Goal: Task Accomplishment & Management: Manage account settings

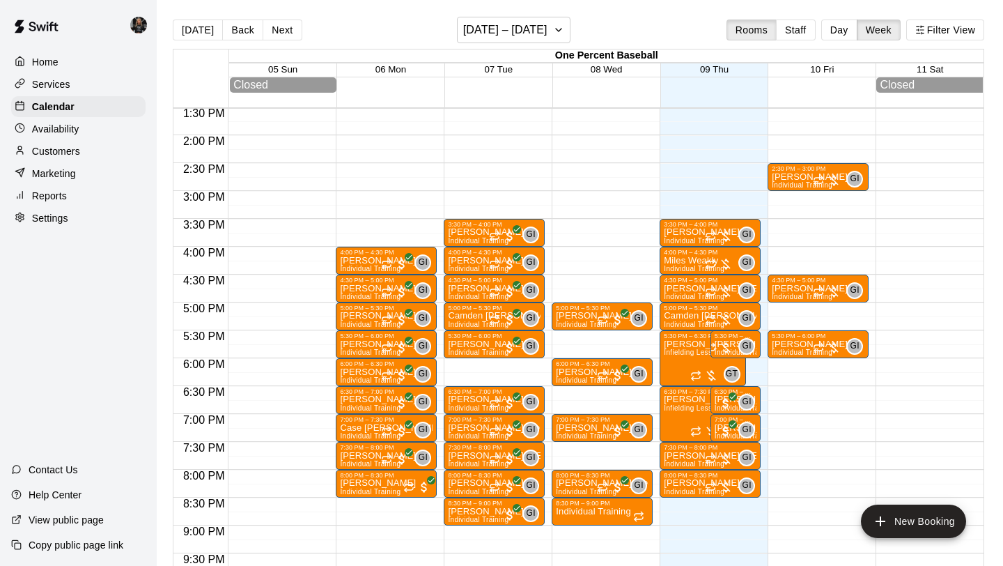
scroll to position [753, 0]
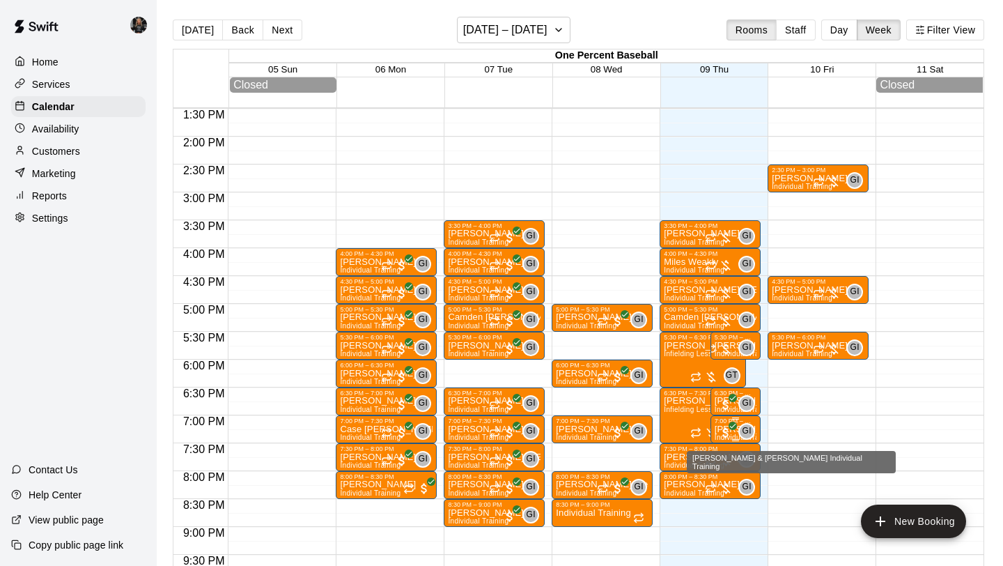
click at [741, 432] on div "GI" at bounding box center [747, 431] width 17 height 17
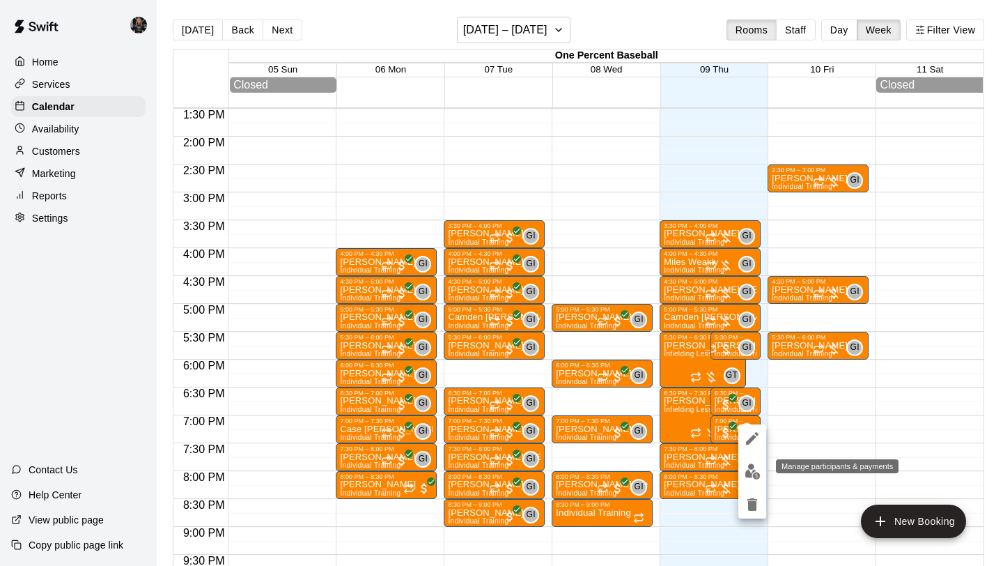
click at [750, 470] on img "edit" at bounding box center [753, 471] width 16 height 16
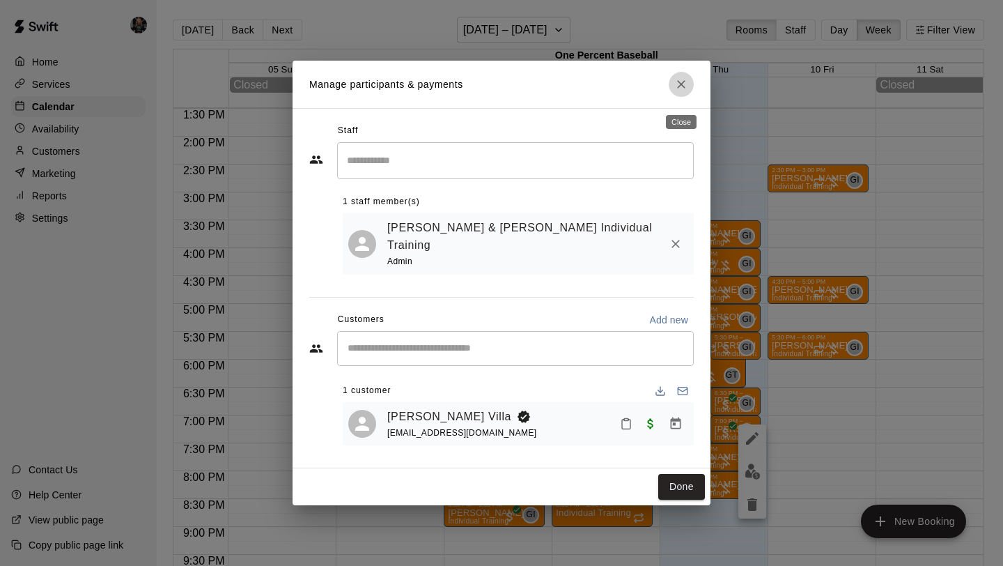
click at [680, 88] on icon "Close" at bounding box center [681, 84] width 8 height 8
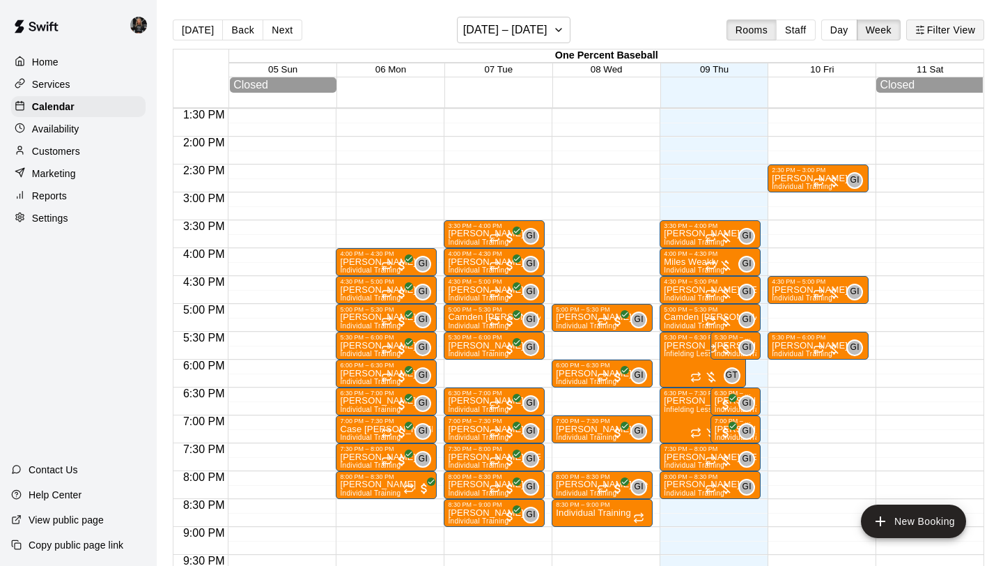
click at [935, 32] on button "Filter View" at bounding box center [945, 30] width 78 height 21
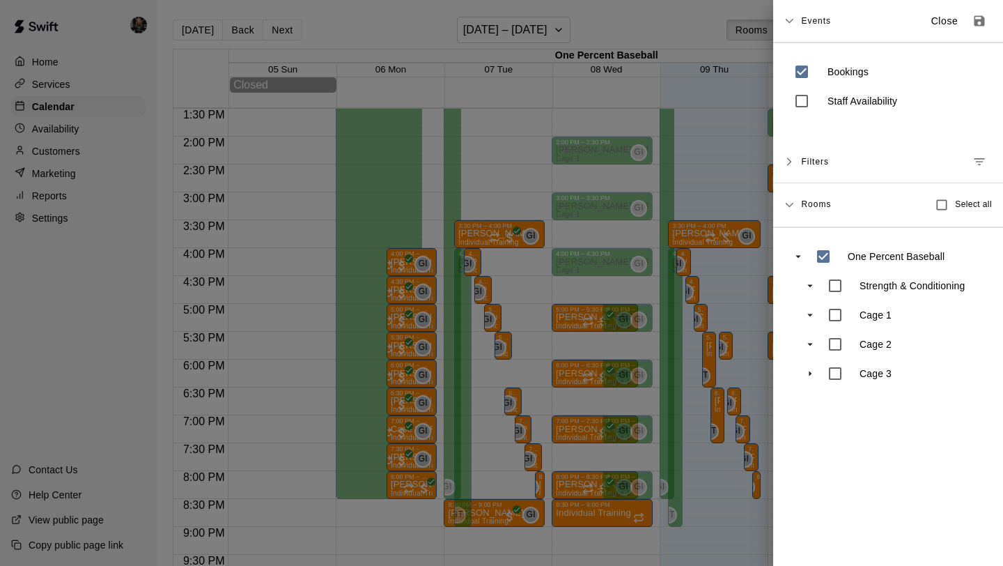
click at [792, 161] on icon at bounding box center [790, 162] width 10 height 10
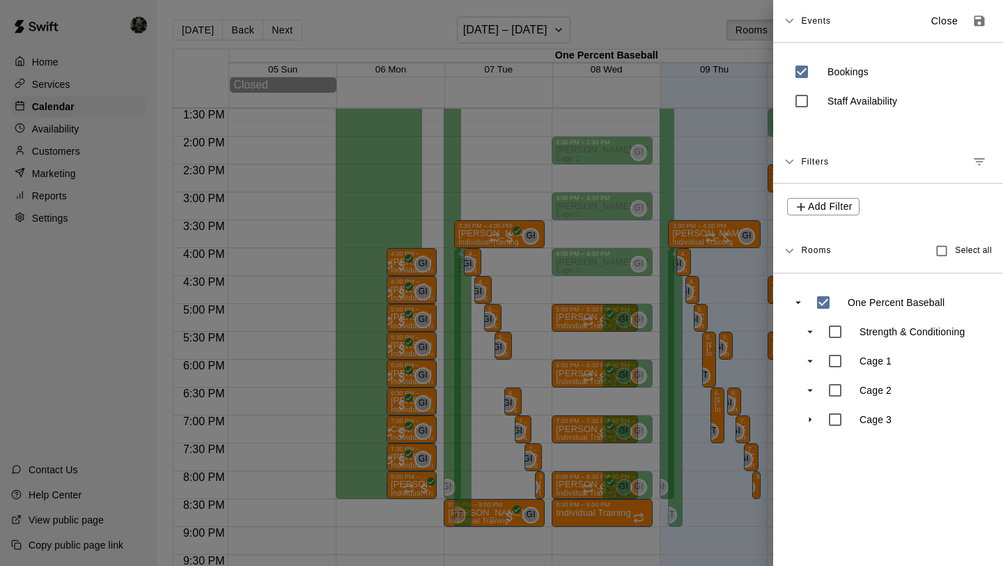
click at [792, 161] on icon at bounding box center [789, 162] width 8 height 5
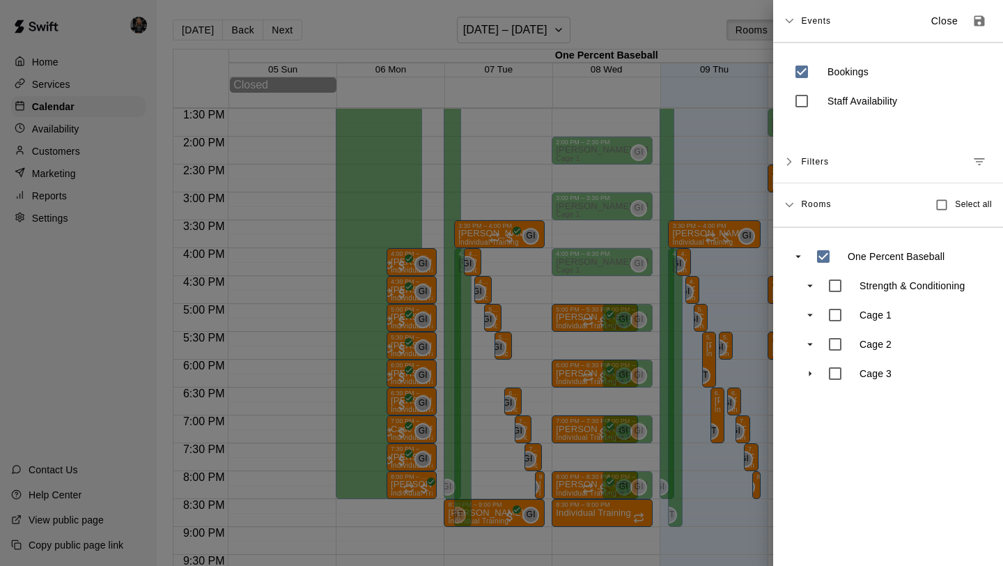
click at [794, 161] on icon at bounding box center [790, 162] width 10 height 10
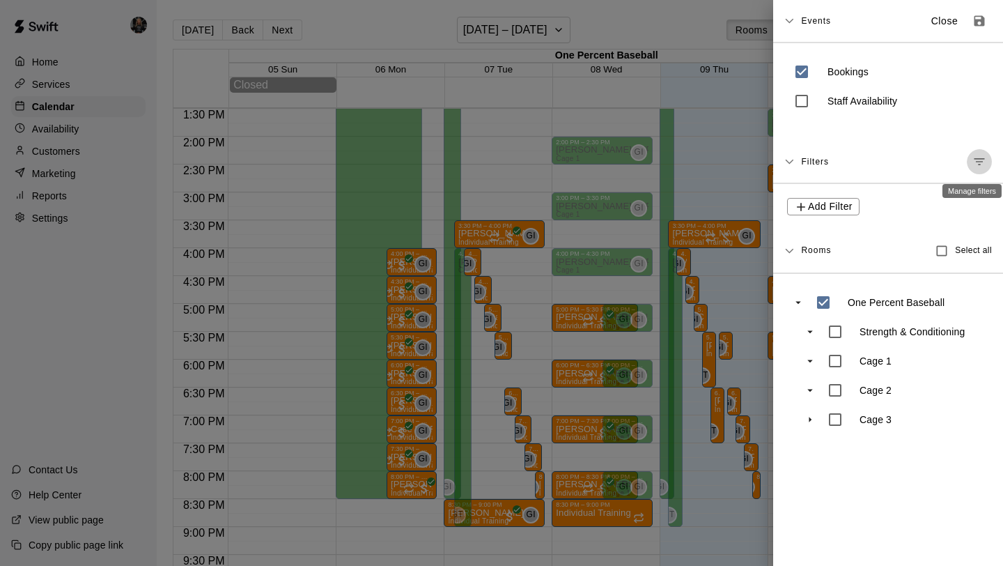
click at [987, 170] on button "Manage filters" at bounding box center [979, 161] width 25 height 25
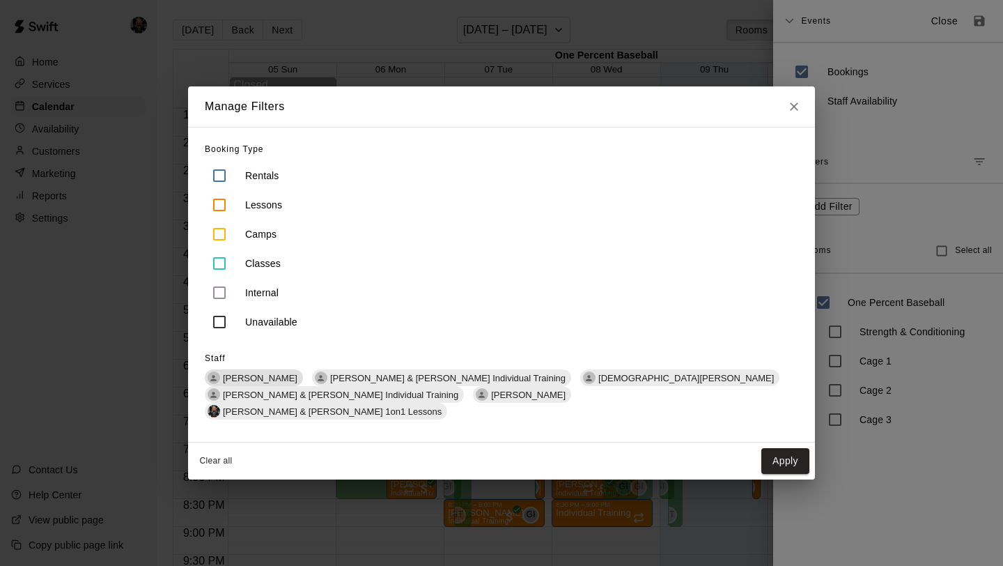
click at [229, 383] on span "[PERSON_NAME]" at bounding box center [260, 378] width 86 height 10
click at [784, 448] on button "Apply" at bounding box center [786, 461] width 48 height 26
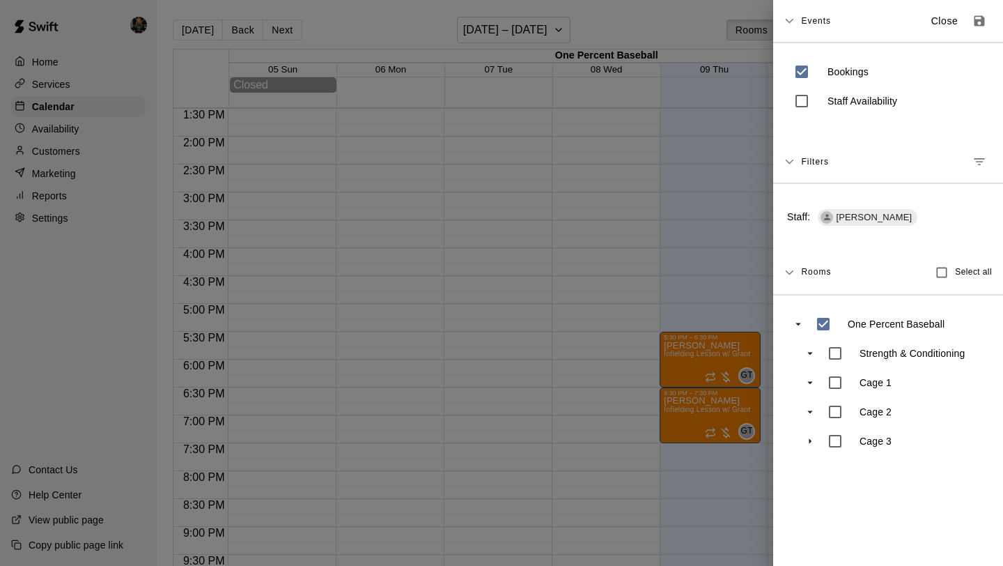
click at [776, 271] on div "Rooms Select all" at bounding box center [888, 273] width 230 height 44
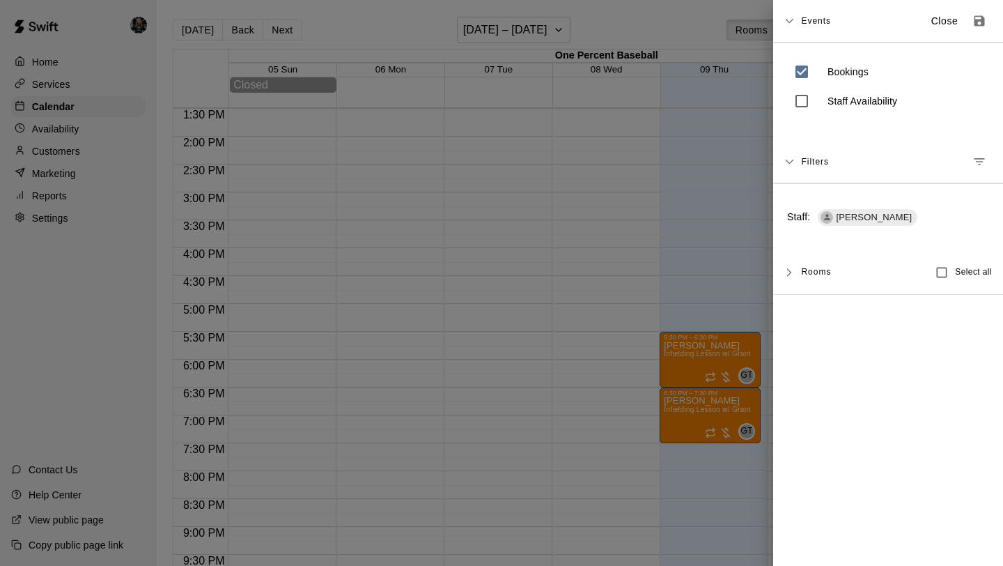
click at [753, 264] on div at bounding box center [501, 283] width 1003 height 566
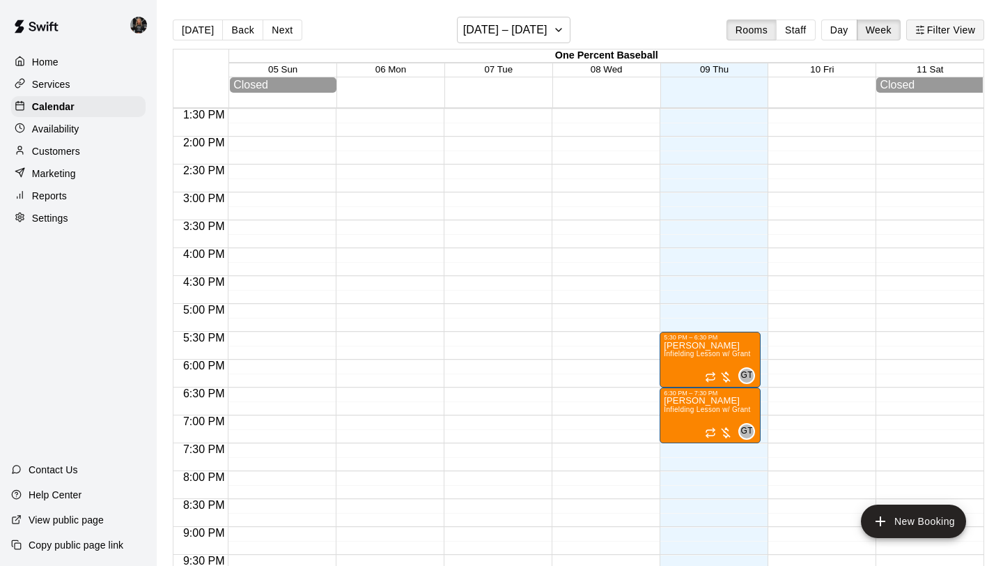
click at [950, 27] on button "Filter View" at bounding box center [945, 30] width 78 height 21
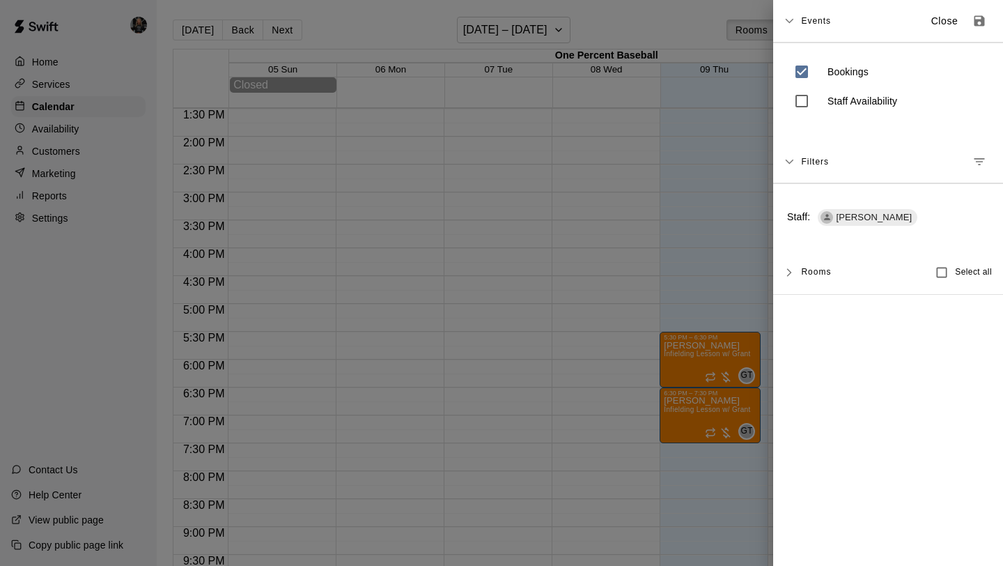
click at [841, 220] on span "[PERSON_NAME]" at bounding box center [874, 217] width 87 height 13
click at [799, 160] on div "Filters" at bounding box center [888, 162] width 230 height 43
click at [984, 162] on icon "Manage filters" at bounding box center [980, 162] width 14 height 14
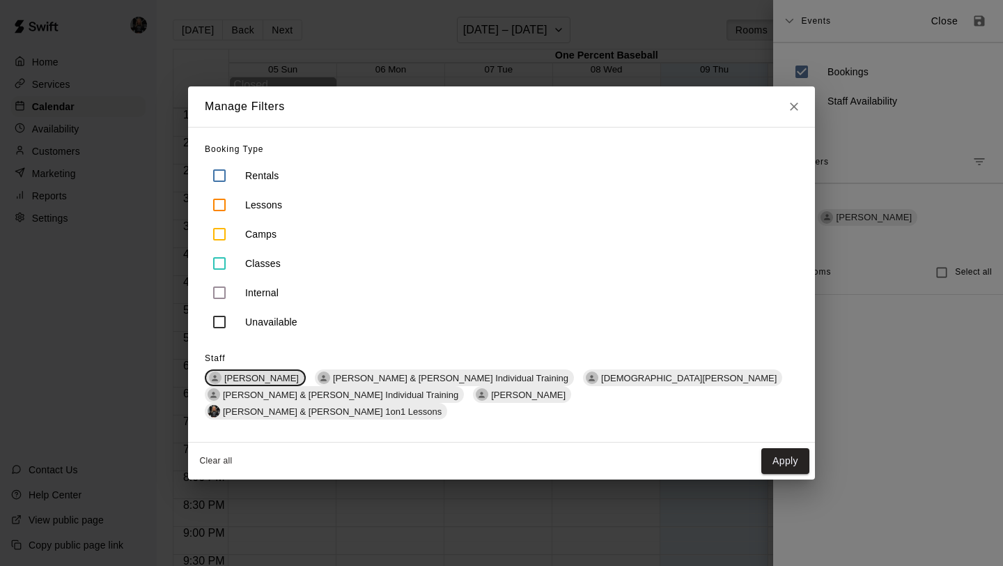
click at [238, 383] on span "[PERSON_NAME]" at bounding box center [262, 378] width 86 height 10
click at [337, 383] on span "[PERSON_NAME] & [PERSON_NAME] Individual Training" at bounding box center [448, 378] width 247 height 10
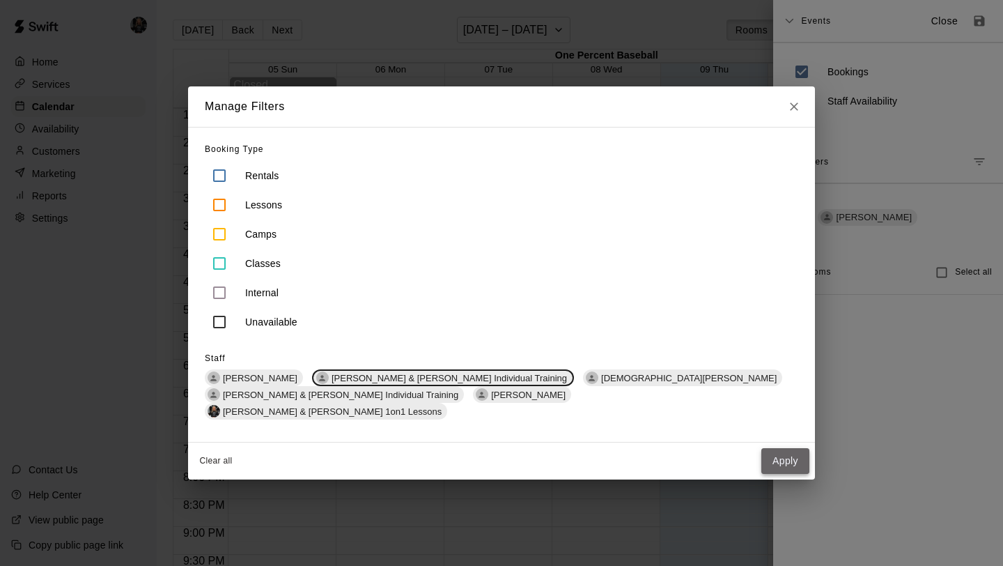
click at [798, 456] on button "Apply" at bounding box center [786, 461] width 48 height 26
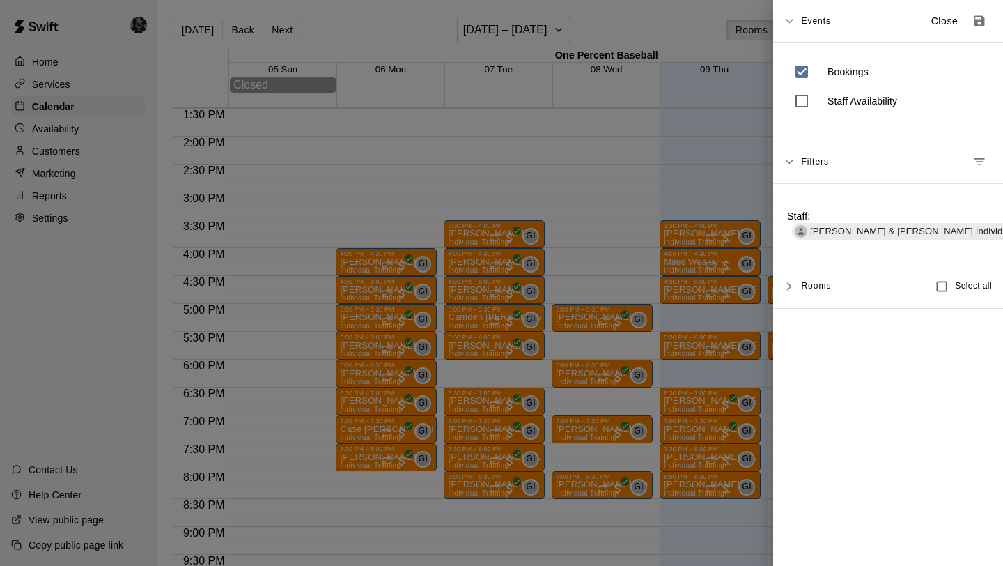
click at [654, 137] on div at bounding box center [501, 283] width 1003 height 566
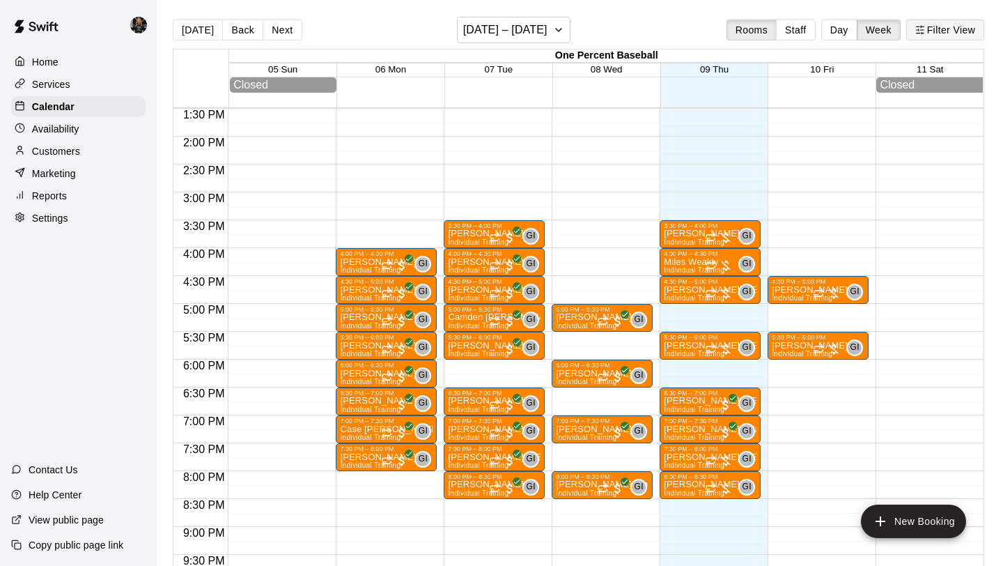
click at [918, 33] on line "button" at bounding box center [918, 33] width 3 height 0
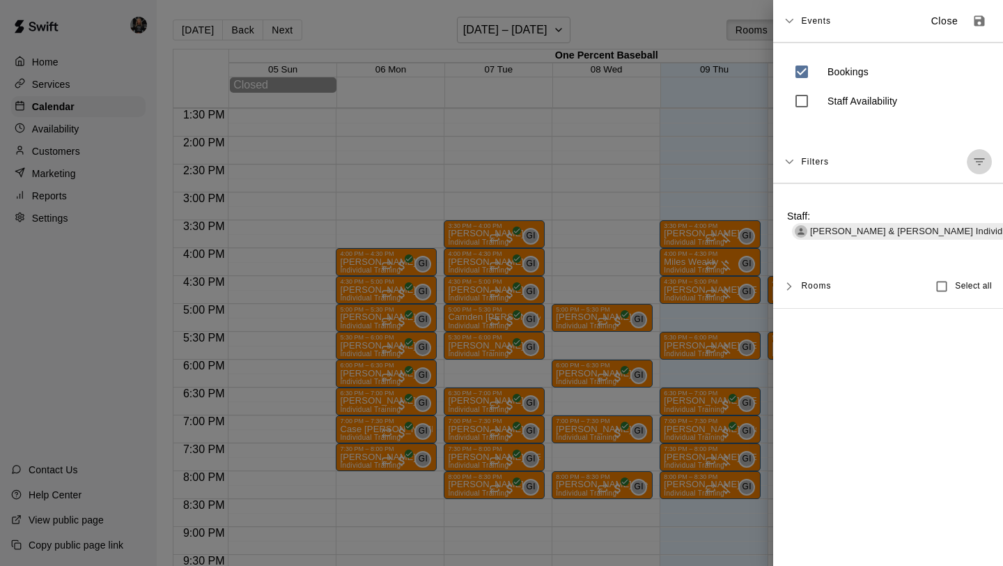
click at [980, 164] on icon "Manage filters" at bounding box center [980, 162] width 14 height 14
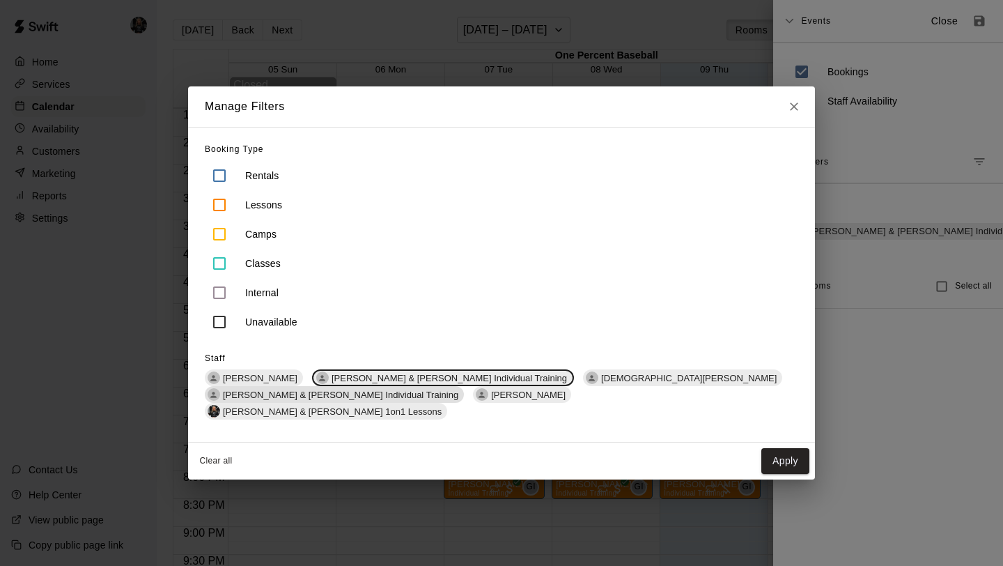
click at [464, 389] on span "[PERSON_NAME] & [PERSON_NAME] Individual Training" at bounding box center [340, 394] width 247 height 10
click at [782, 451] on button "Apply" at bounding box center [786, 461] width 48 height 26
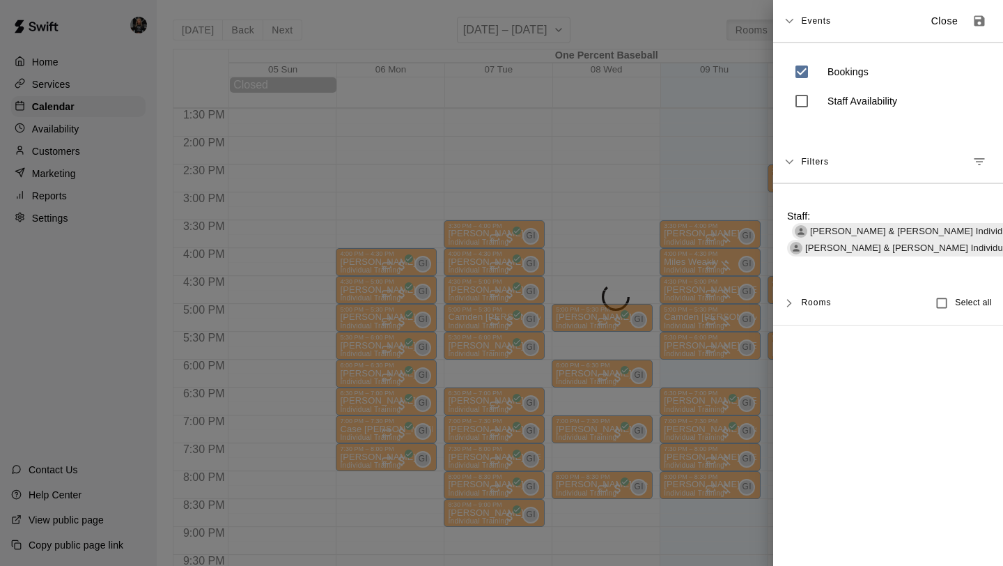
click at [615, 187] on div at bounding box center [501, 283] width 1003 height 566
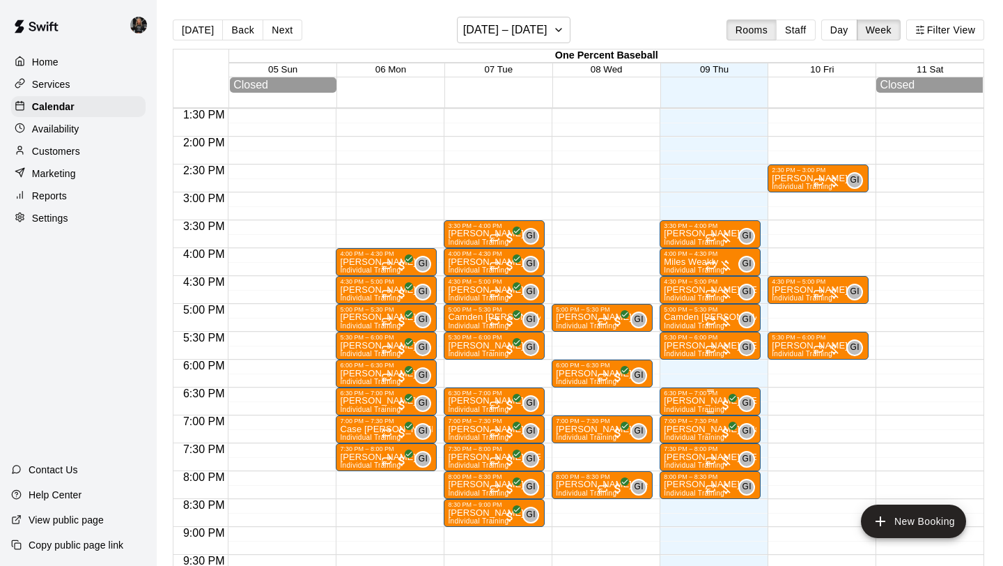
click at [697, 401] on p "[PERSON_NAME] [PERSON_NAME]" at bounding box center [710, 401] width 93 height 0
click at [677, 445] on img "edit" at bounding box center [679, 450] width 16 height 16
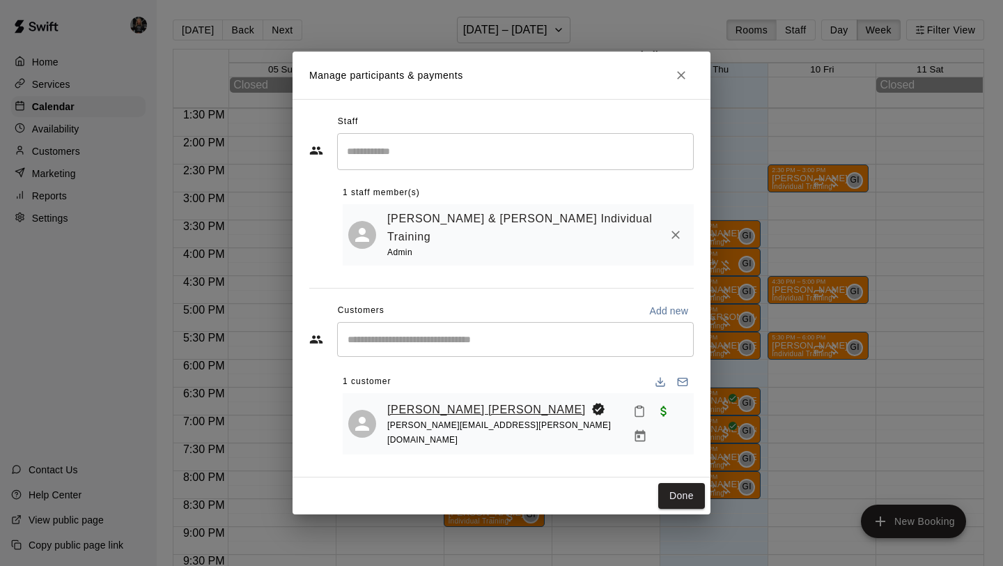
click at [431, 401] on link "[PERSON_NAME] [PERSON_NAME]" at bounding box center [486, 410] width 199 height 18
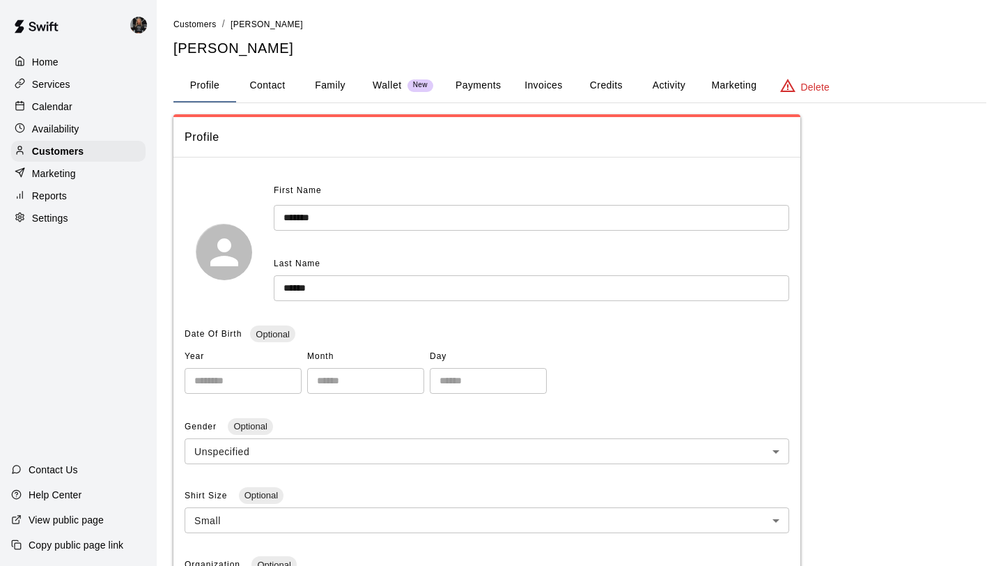
click at [456, 93] on button "Payments" at bounding box center [479, 85] width 68 height 33
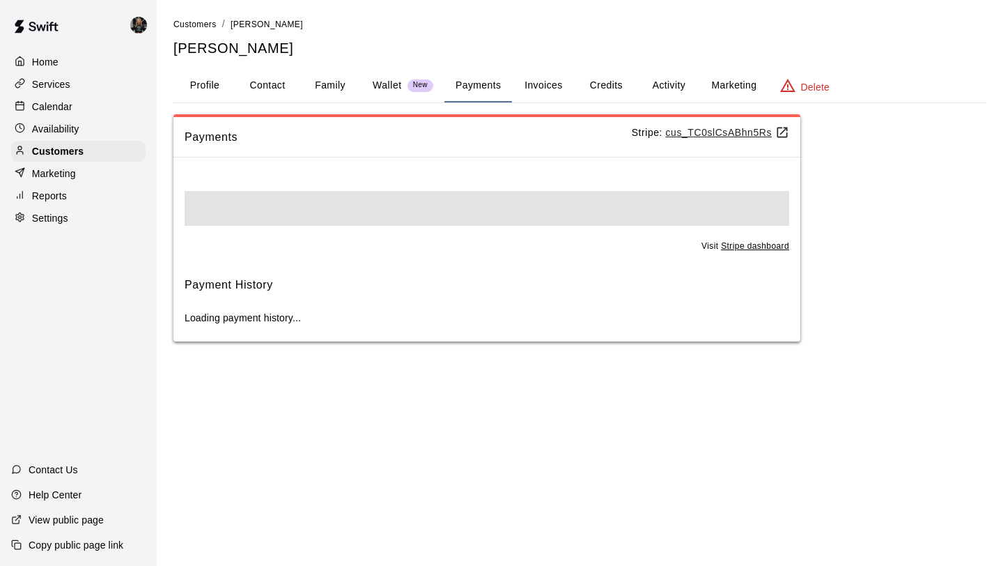
click at [334, 86] on button "Family" at bounding box center [330, 85] width 63 height 33
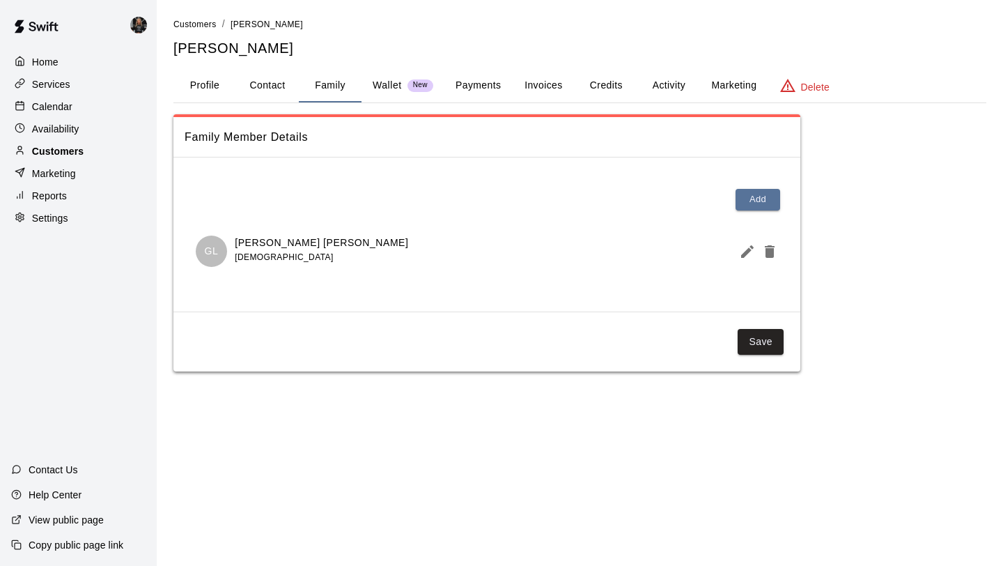
click at [79, 141] on div "Customers" at bounding box center [78, 151] width 134 height 21
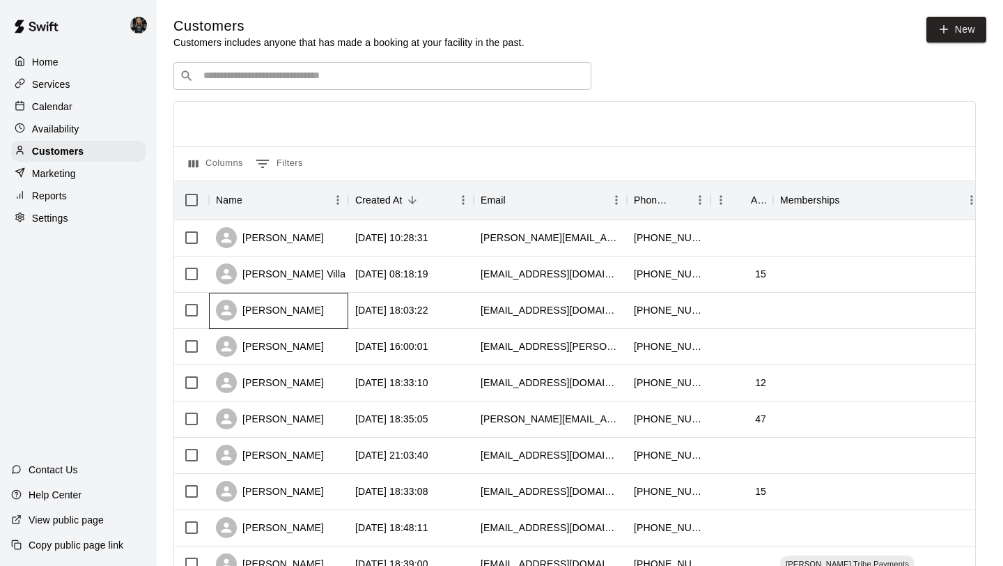
click at [290, 316] on div "[PERSON_NAME]" at bounding box center [278, 311] width 139 height 36
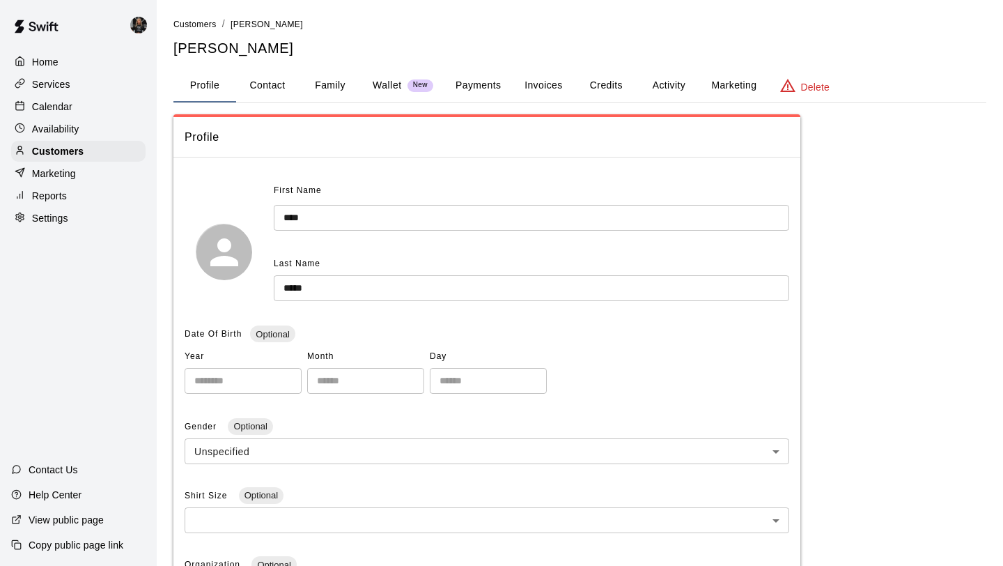
click at [479, 90] on button "Payments" at bounding box center [479, 85] width 68 height 33
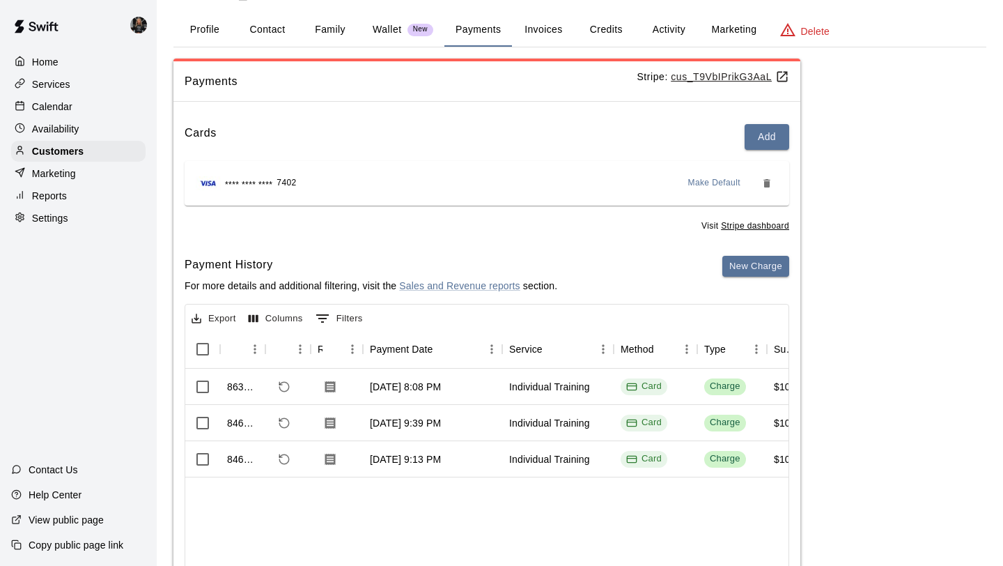
click at [332, 29] on button "Family" at bounding box center [330, 29] width 63 height 33
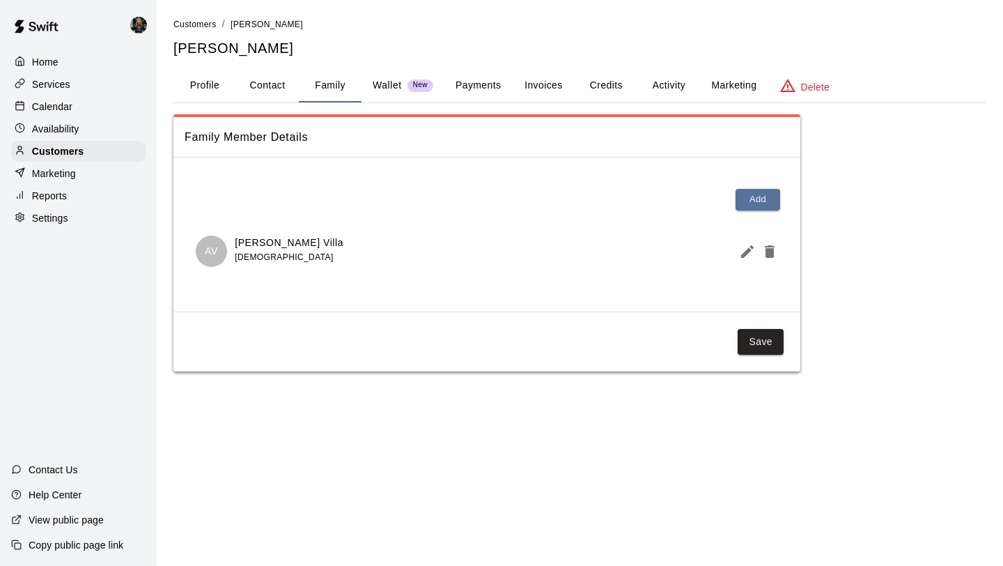
click at [54, 100] on p "Calendar" at bounding box center [52, 107] width 40 height 14
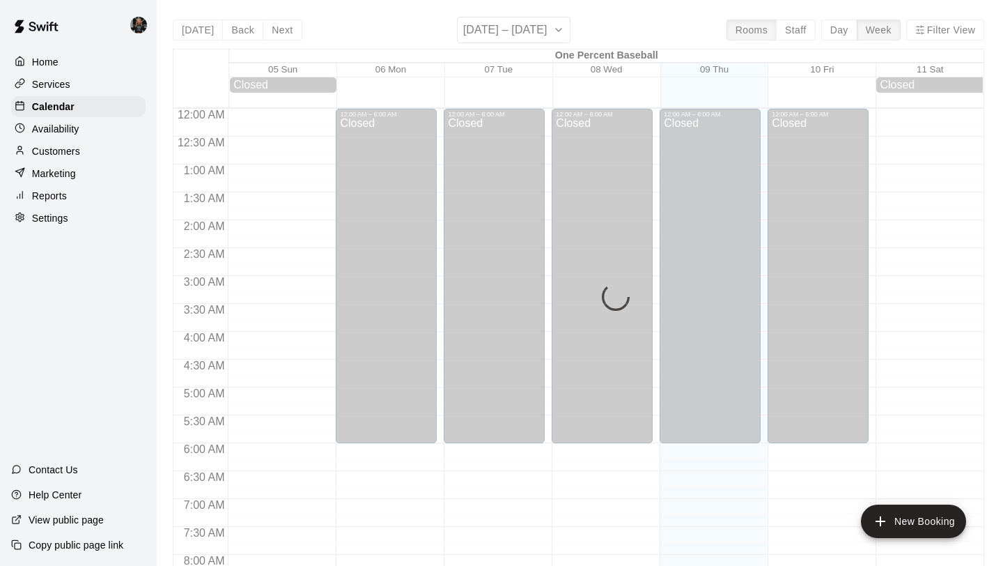
scroll to position [670, 0]
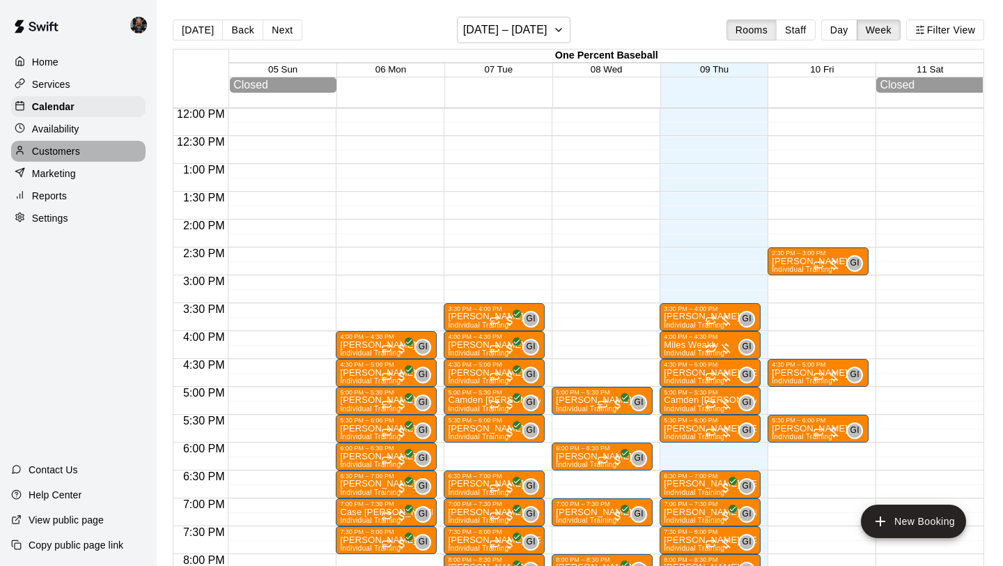
click at [55, 147] on p "Customers" at bounding box center [56, 151] width 48 height 14
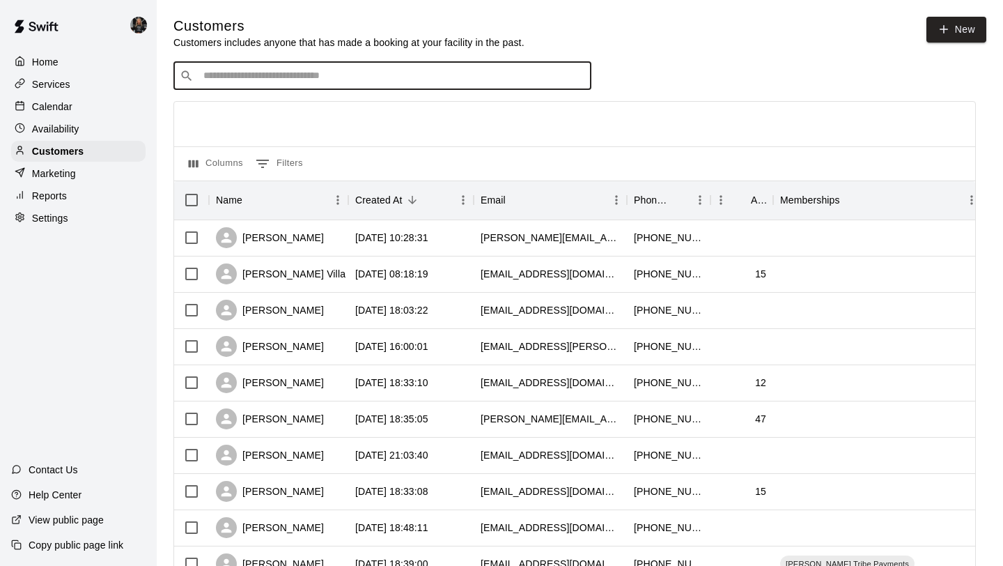
click at [337, 76] on input "Search customers by name or email" at bounding box center [392, 76] width 386 height 14
type input "****"
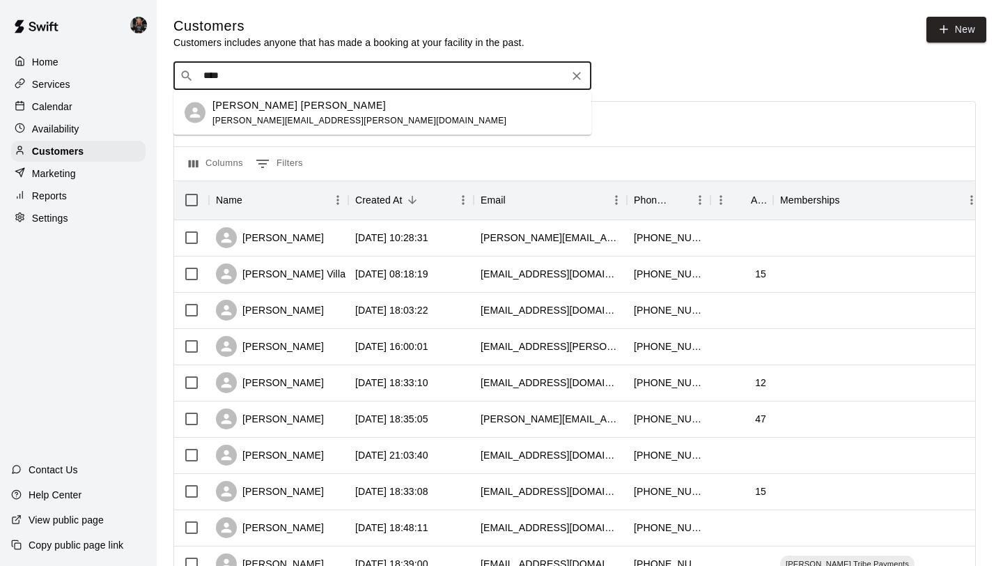
click at [344, 105] on div "[PERSON_NAME] Lorson [EMAIL_ADDRESS][PERSON_NAME][DOMAIN_NAME]" at bounding box center [397, 113] width 368 height 30
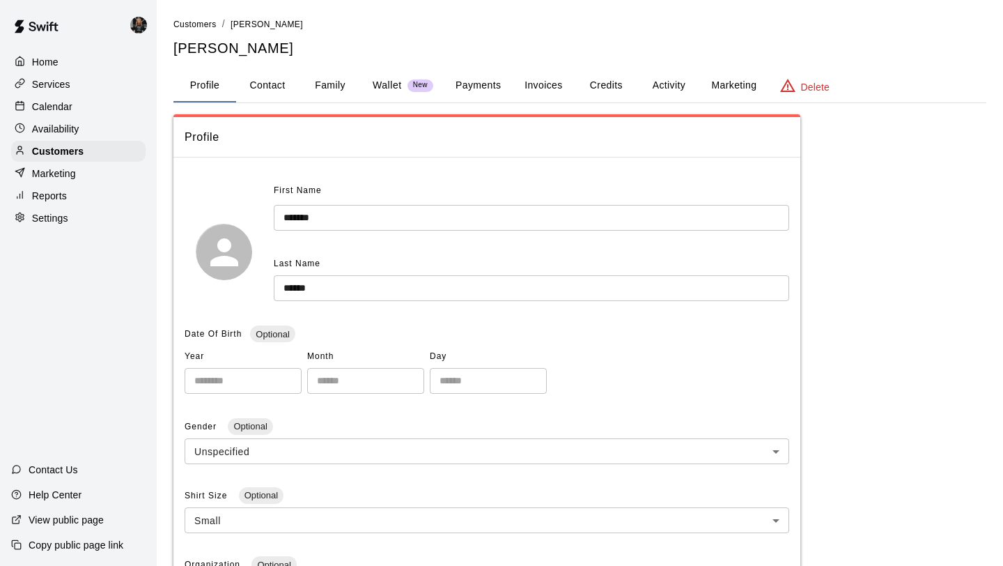
click at [325, 93] on button "Family" at bounding box center [330, 85] width 63 height 33
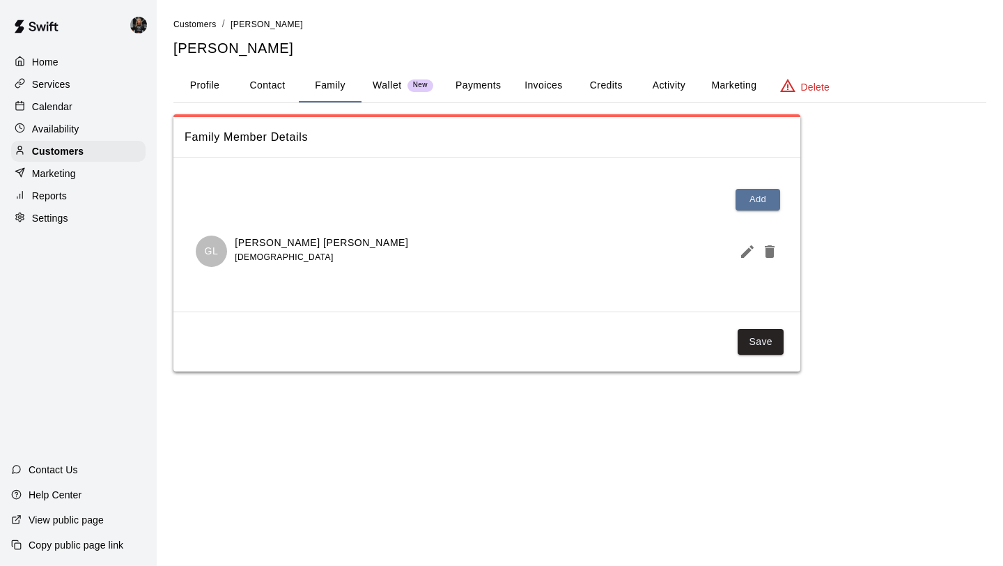
click at [84, 105] on div "Calendar" at bounding box center [78, 106] width 134 height 21
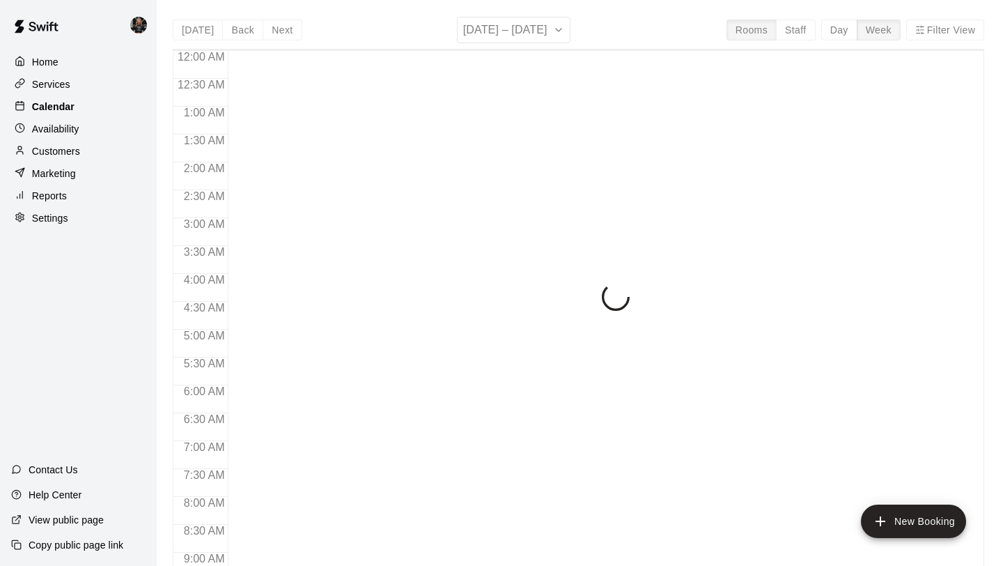
scroll to position [711, 0]
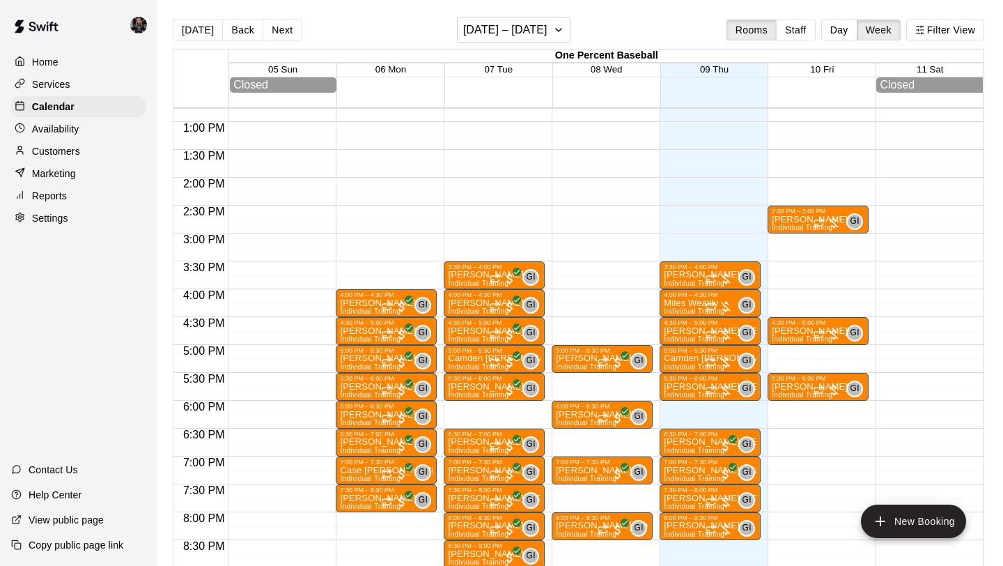
click at [49, 146] on p "Customers" at bounding box center [56, 151] width 48 height 14
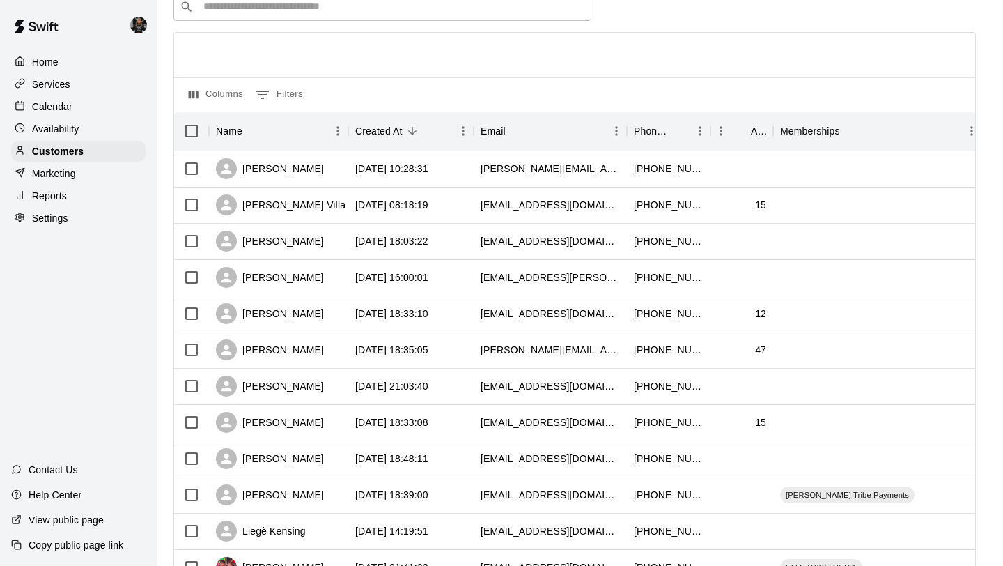
scroll to position [67, 0]
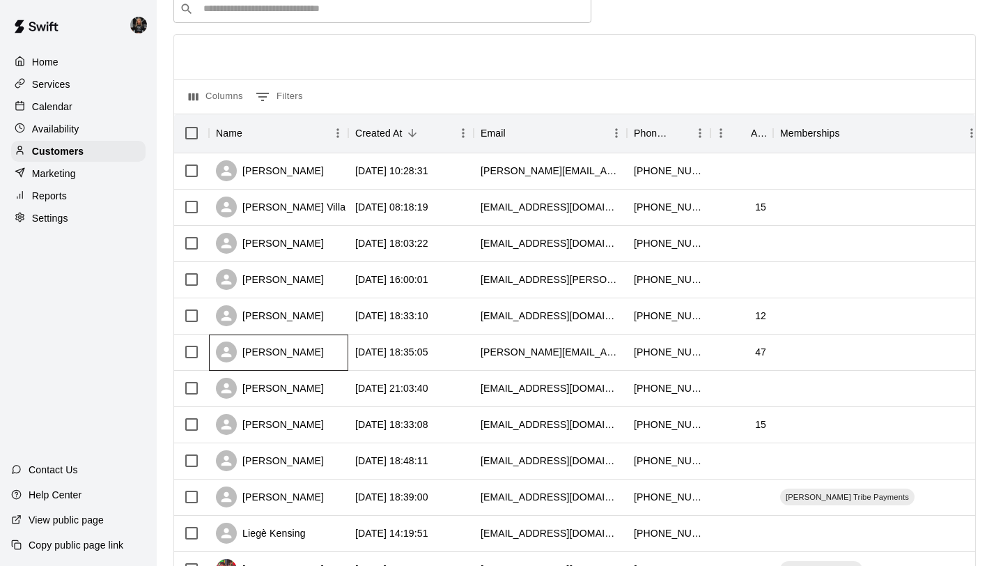
click at [314, 351] on div "[PERSON_NAME]" at bounding box center [278, 352] width 139 height 36
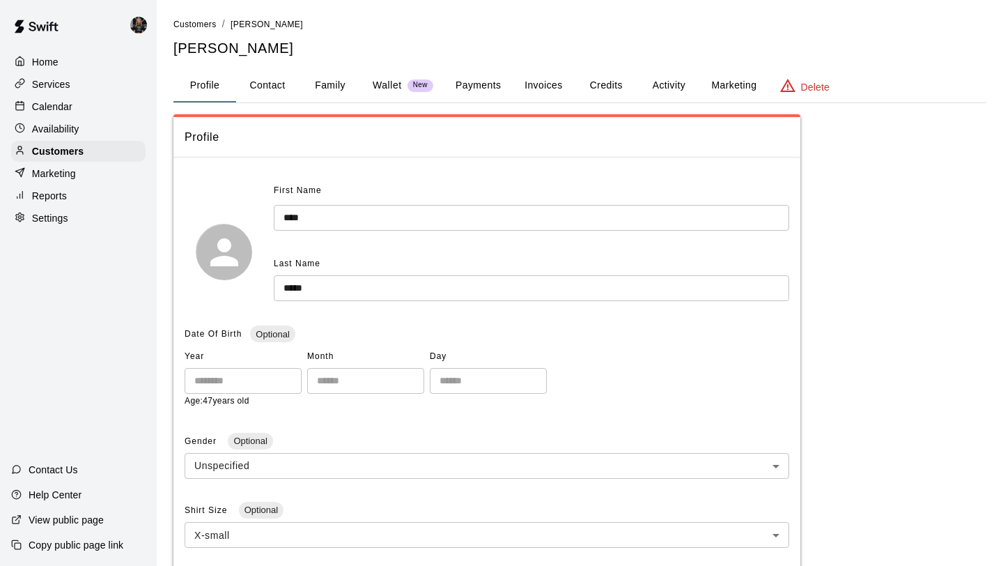
click at [346, 87] on button "Family" at bounding box center [330, 85] width 63 height 33
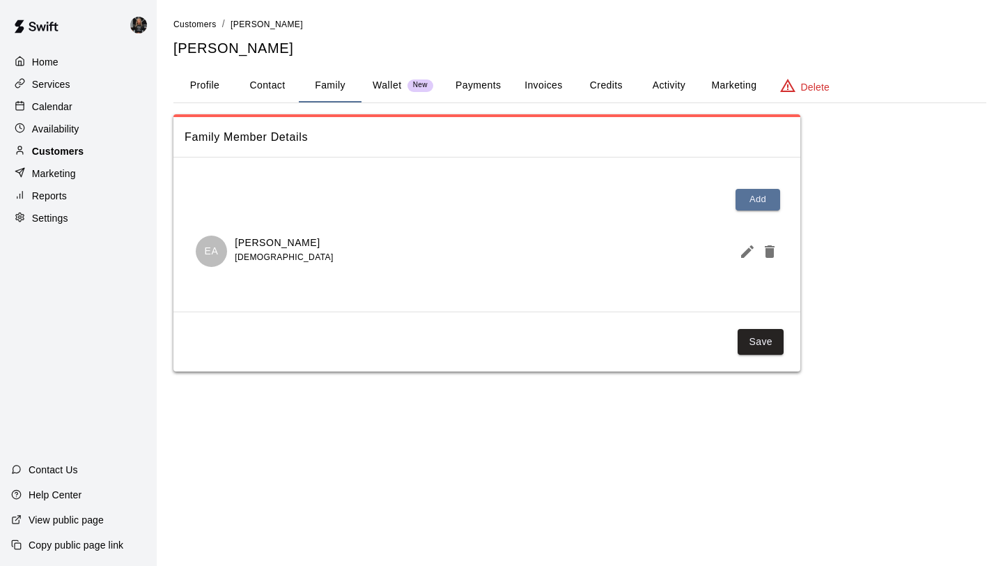
click at [118, 155] on div "Customers" at bounding box center [78, 151] width 134 height 21
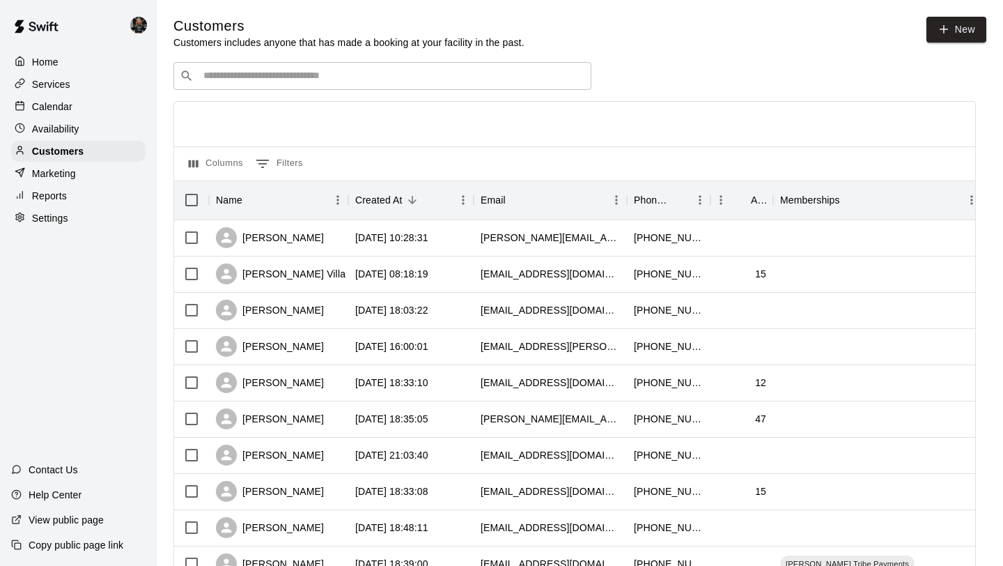
click at [221, 82] on input "Search customers by name or email" at bounding box center [392, 76] width 386 height 14
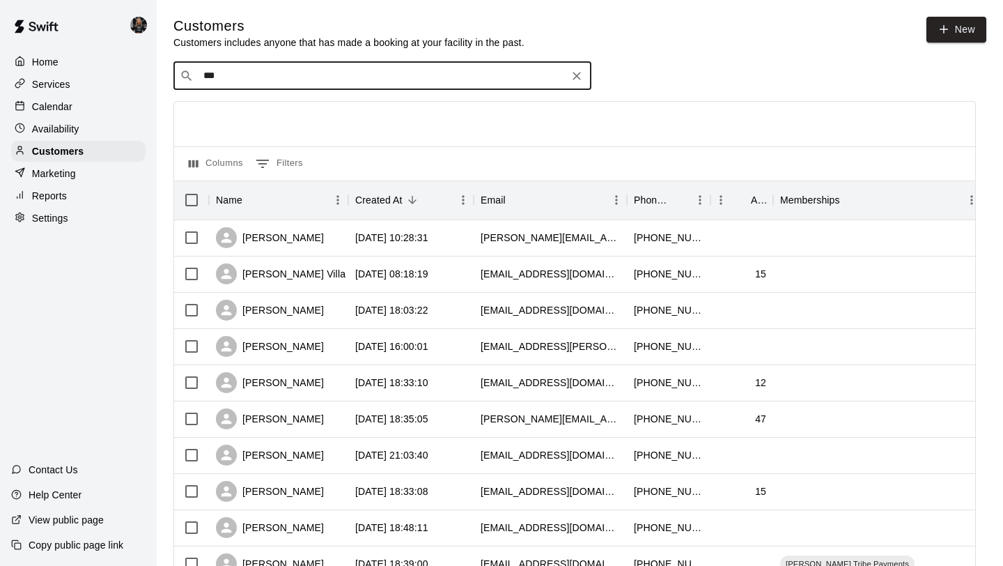
type input "****"
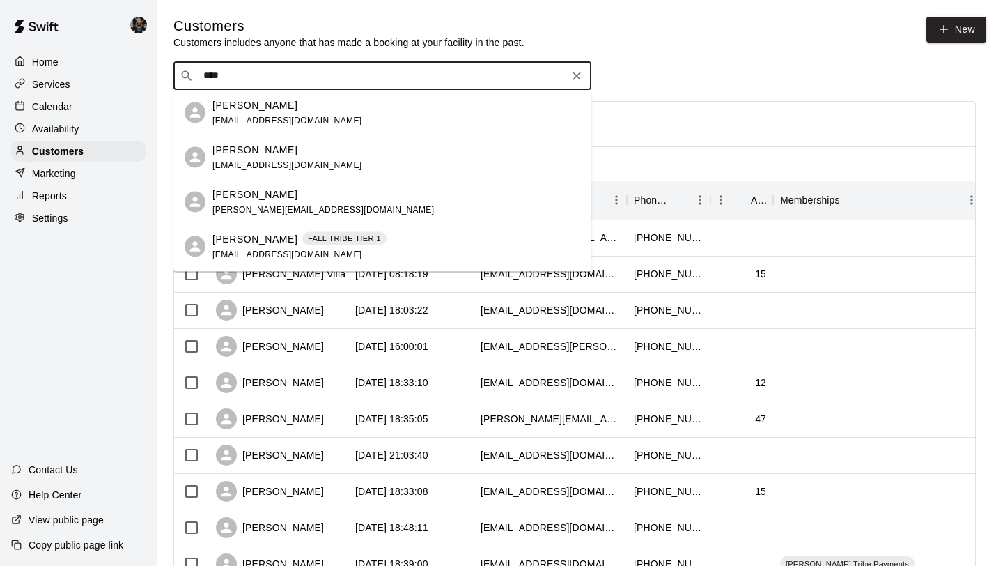
click at [333, 112] on div "[PERSON_NAME] [EMAIL_ADDRESS][DOMAIN_NAME]" at bounding box center [397, 113] width 368 height 30
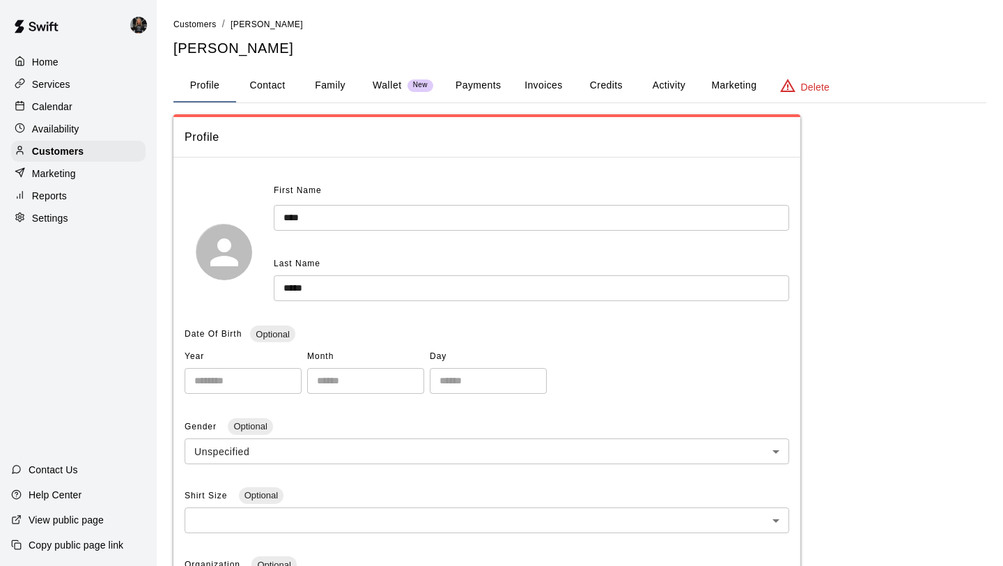
click at [276, 86] on button "Contact" at bounding box center [267, 85] width 63 height 33
select select "**"
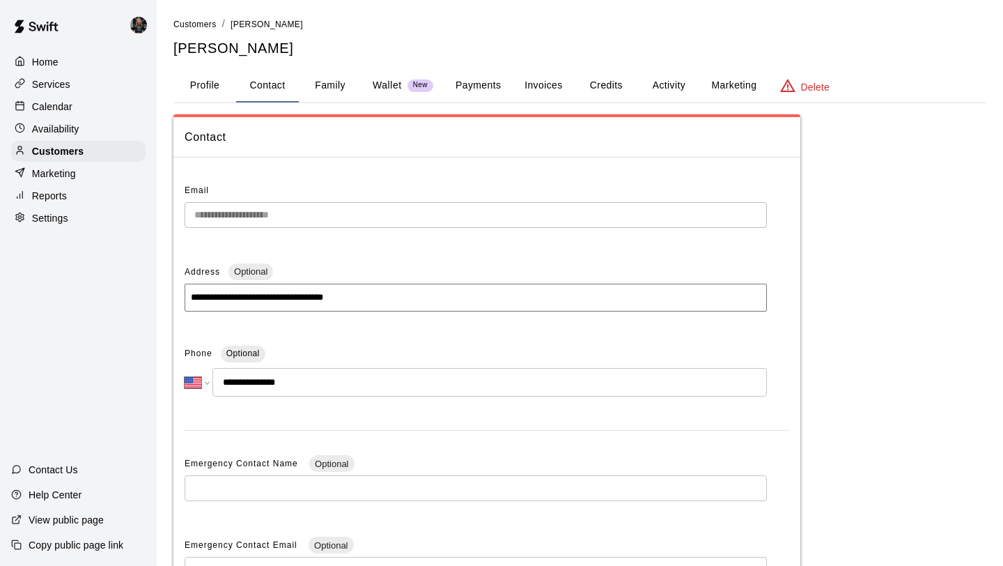
click at [335, 82] on button "Family" at bounding box center [330, 85] width 63 height 33
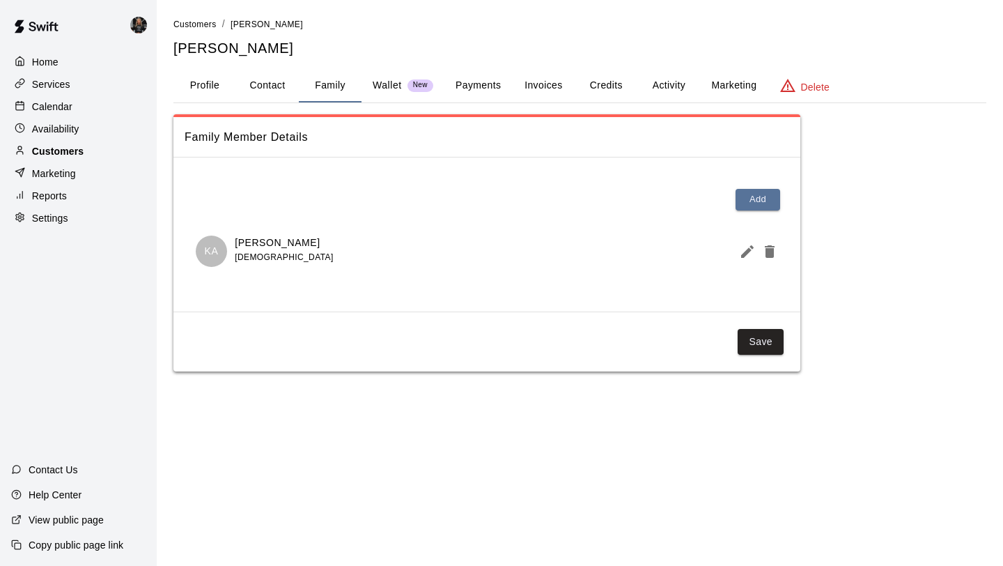
click at [61, 147] on p "Customers" at bounding box center [58, 151] width 52 height 14
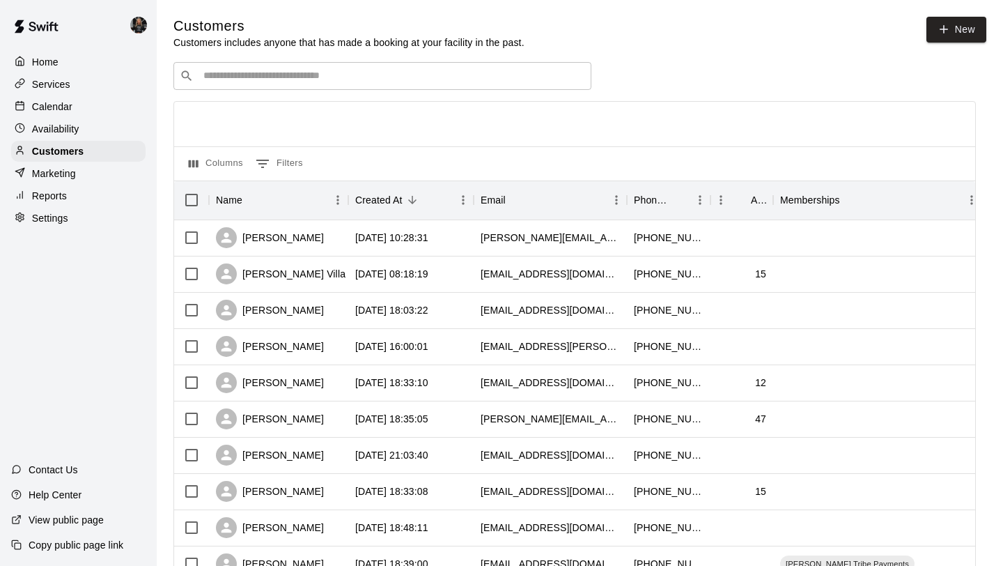
click at [93, 111] on div "Calendar" at bounding box center [78, 106] width 134 height 21
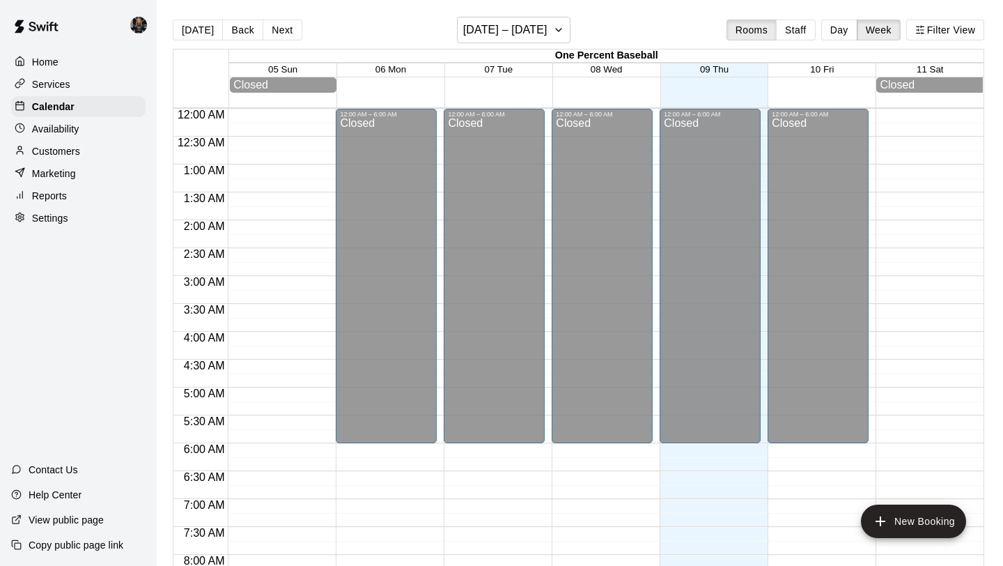
scroll to position [712, 0]
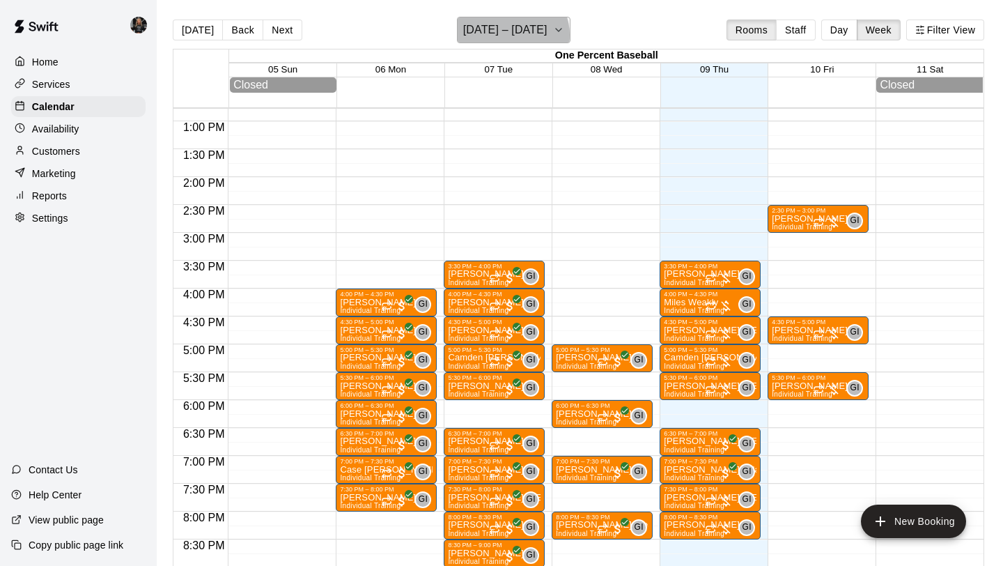
click at [511, 35] on h6 "[DATE] – [DATE]" at bounding box center [505, 30] width 84 height 20
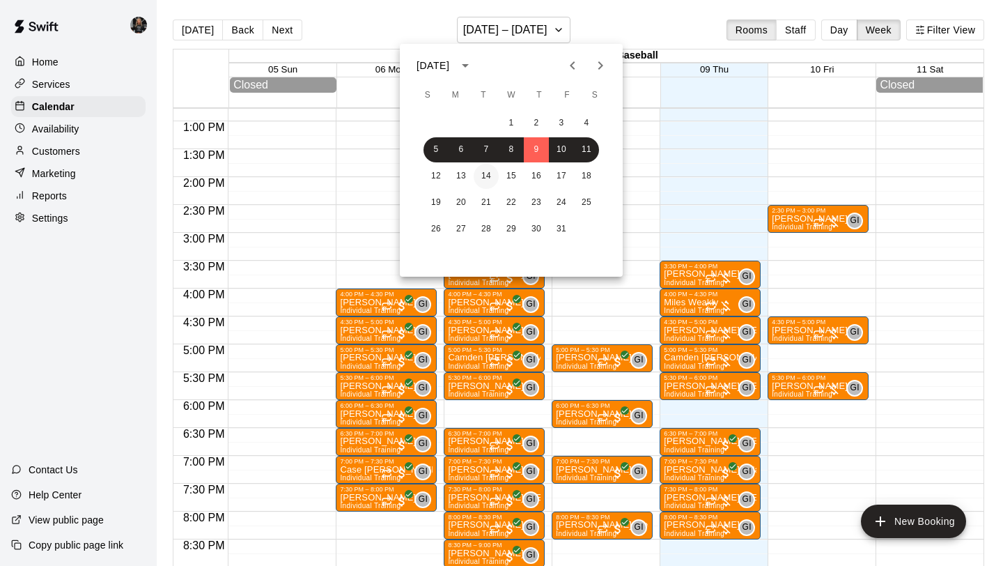
click at [488, 178] on button "14" at bounding box center [486, 176] width 25 height 25
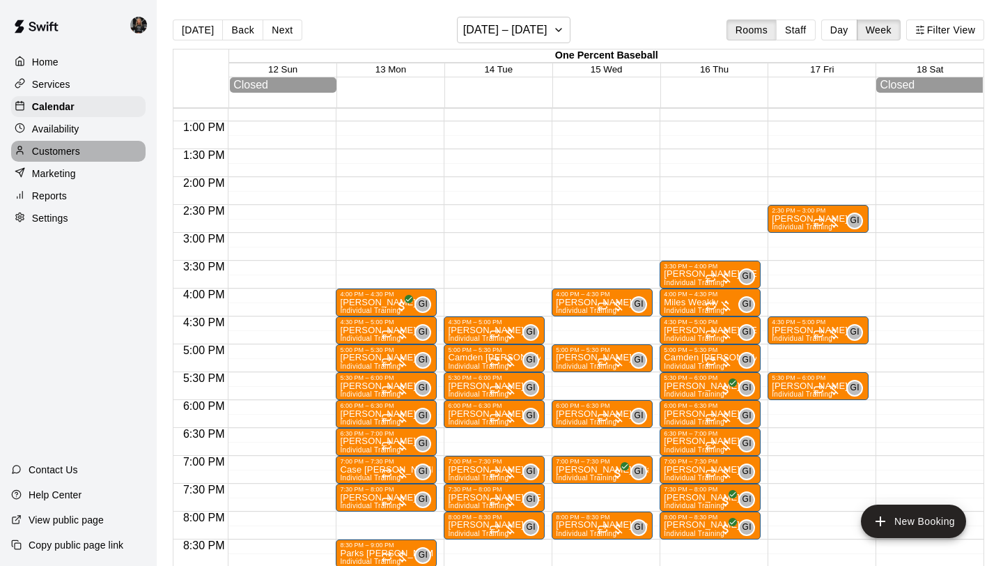
click at [65, 148] on p "Customers" at bounding box center [56, 151] width 48 height 14
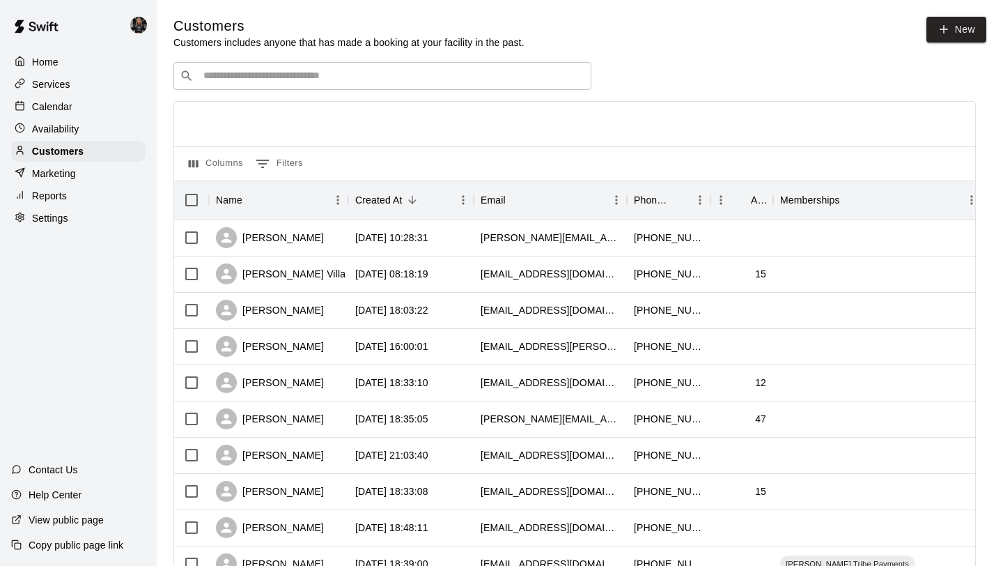
click at [295, 66] on div "​ ​" at bounding box center [382, 76] width 418 height 28
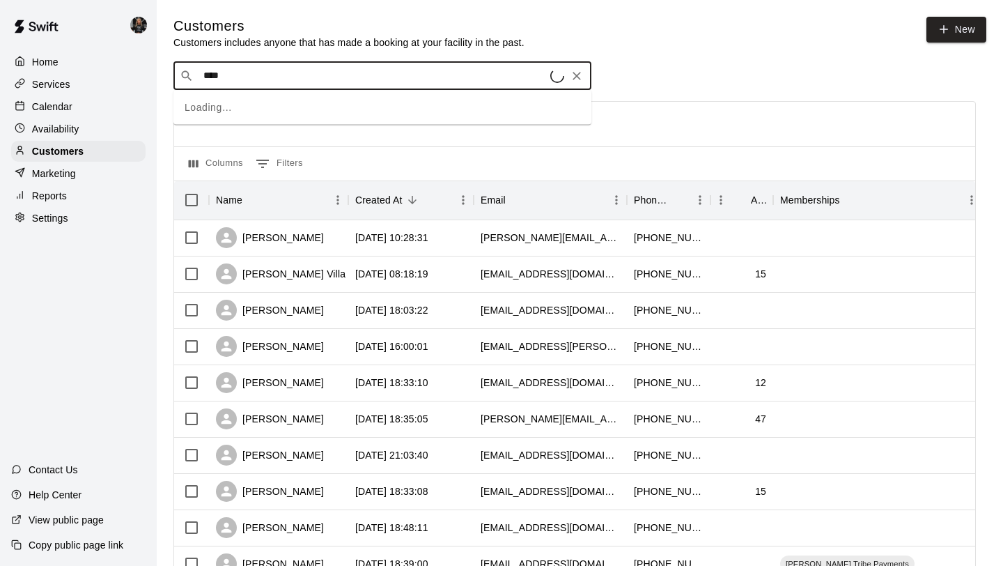
type input "*****"
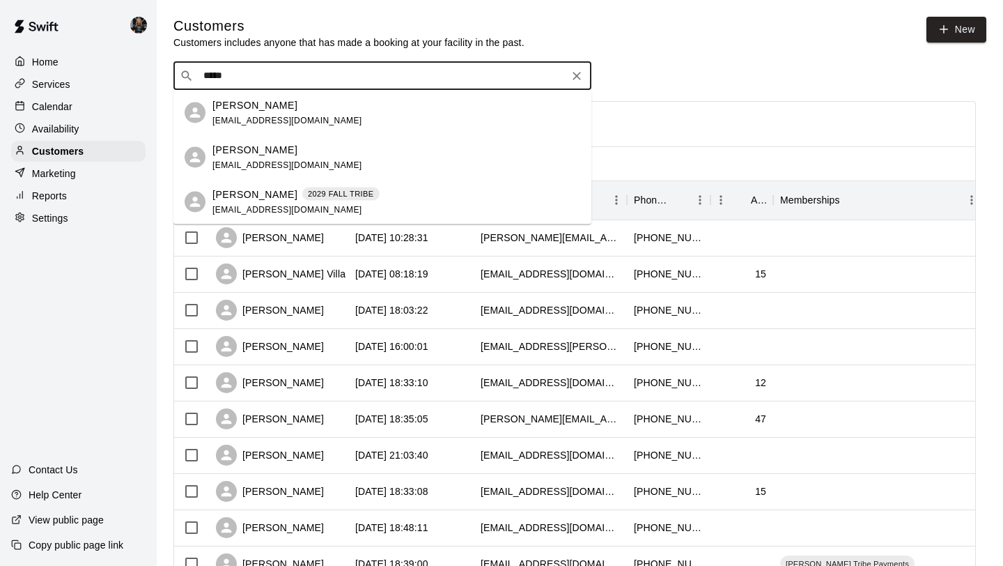
click at [332, 157] on div "[PERSON_NAME] [EMAIL_ADDRESS][DOMAIN_NAME]" at bounding box center [397, 157] width 368 height 30
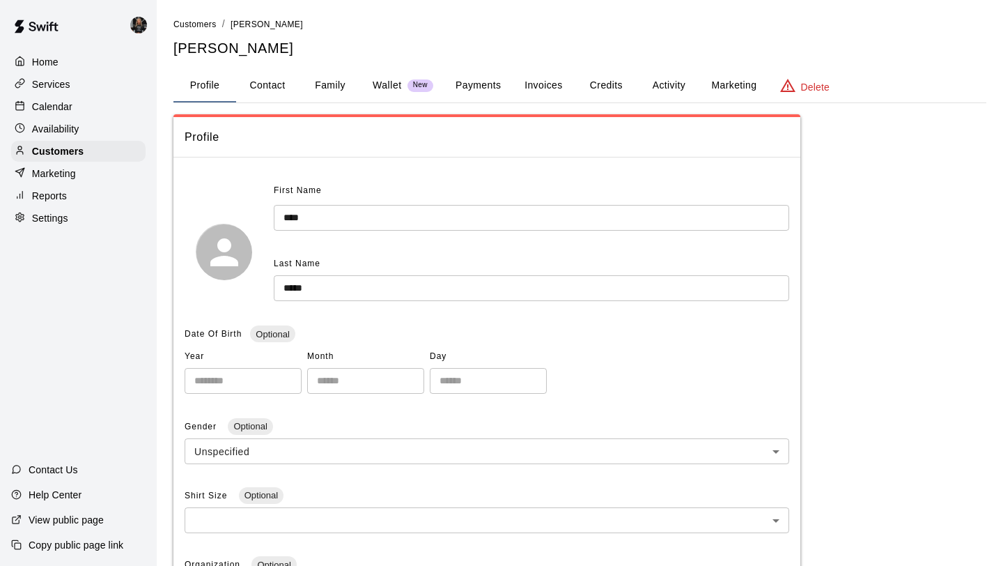
click at [261, 86] on button "Contact" at bounding box center [267, 85] width 63 height 33
select select "**"
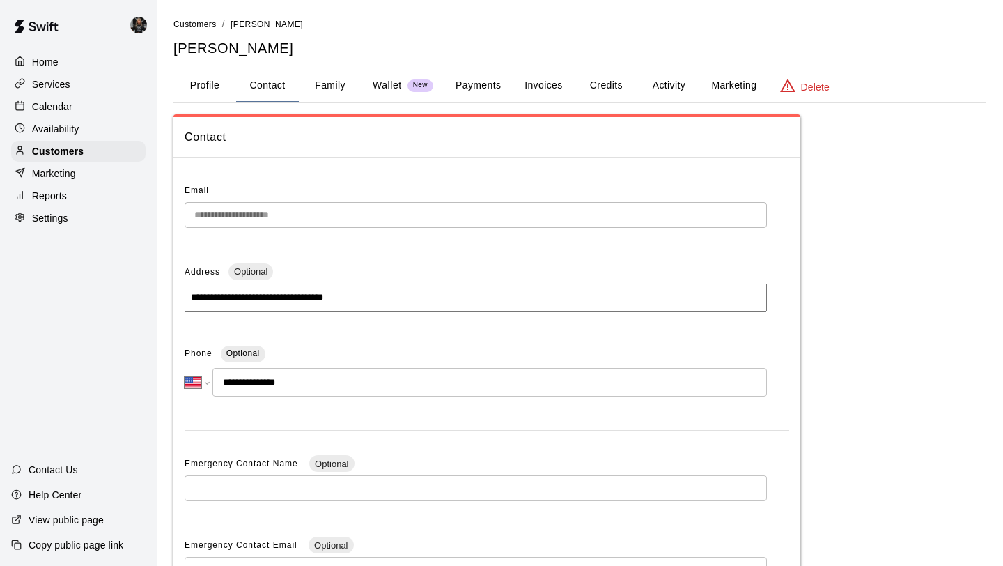
click at [319, 86] on button "Family" at bounding box center [330, 85] width 63 height 33
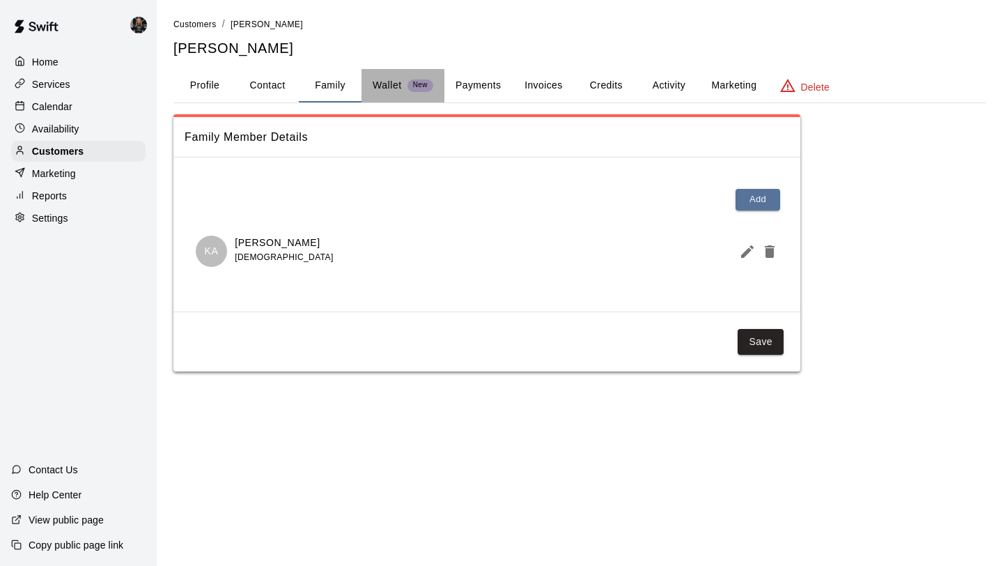
click at [377, 87] on p "Wallet" at bounding box center [387, 85] width 29 height 15
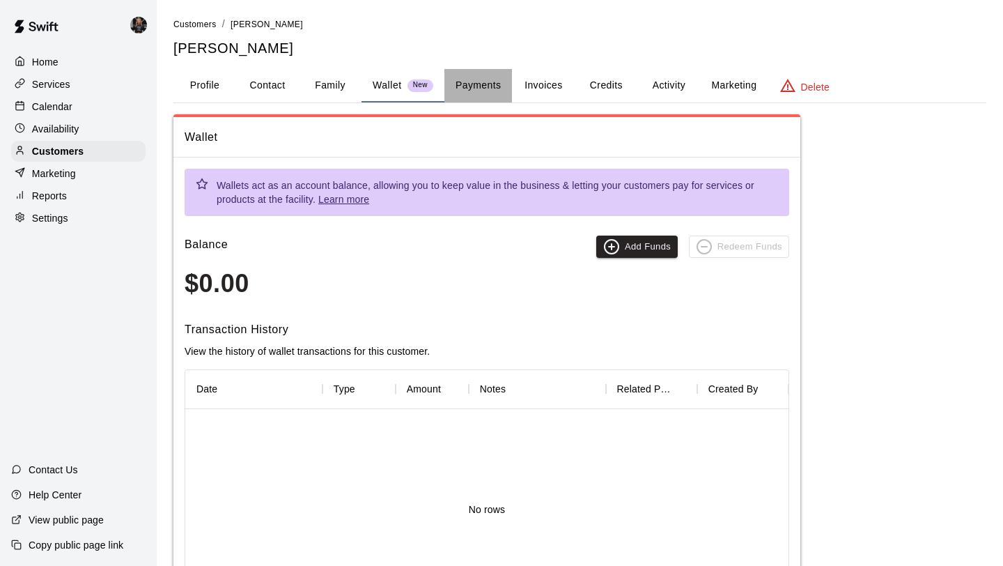
click at [482, 93] on button "Payments" at bounding box center [479, 85] width 68 height 33
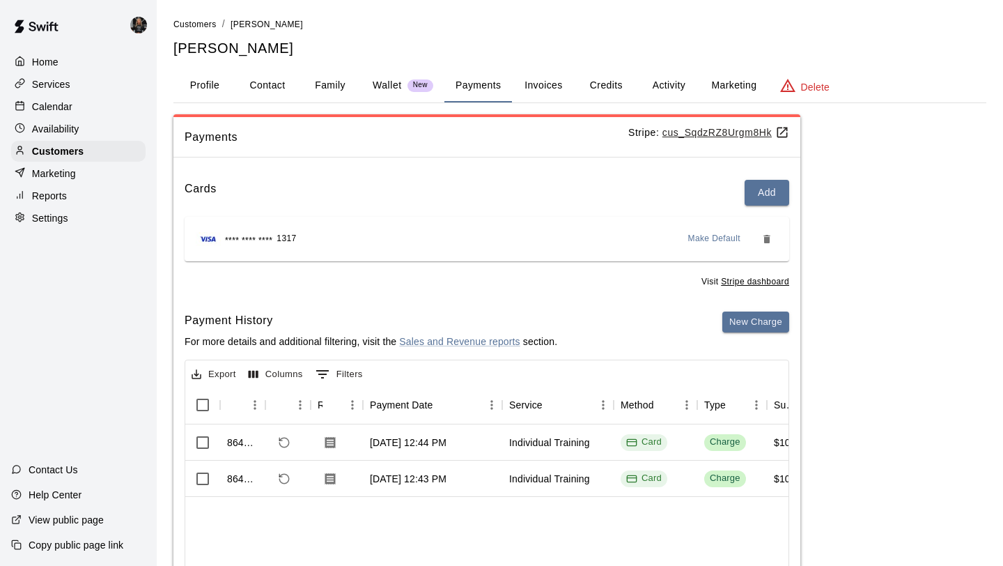
click at [549, 97] on button "Invoices" at bounding box center [543, 85] width 63 height 33
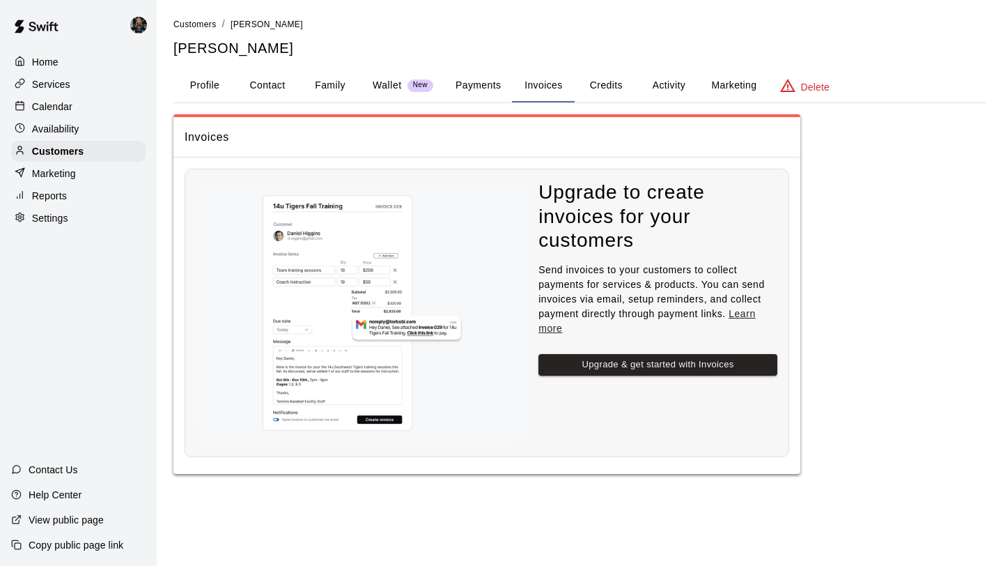
click at [610, 93] on button "Credits" at bounding box center [606, 85] width 63 height 33
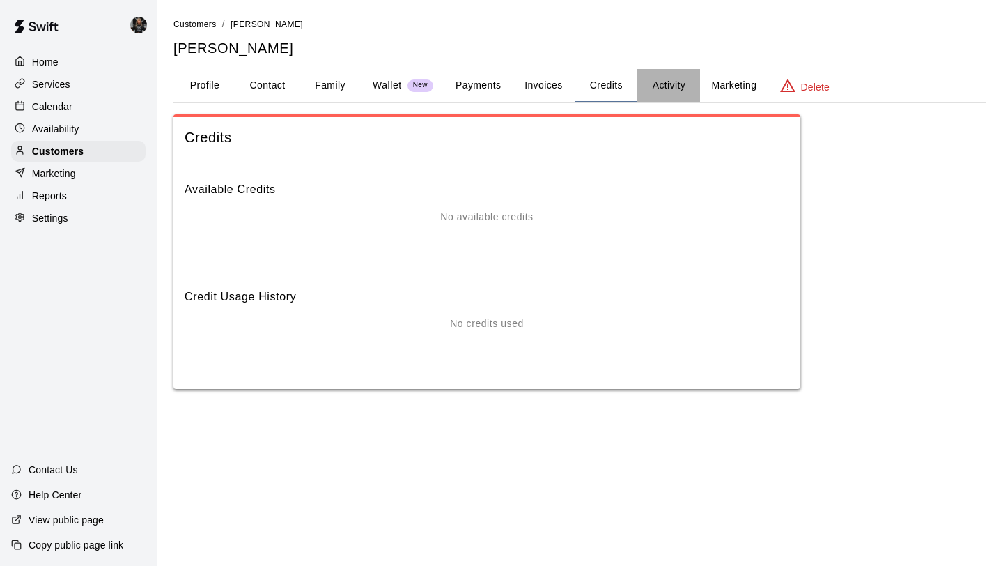
click at [669, 94] on button "Activity" at bounding box center [669, 85] width 63 height 33
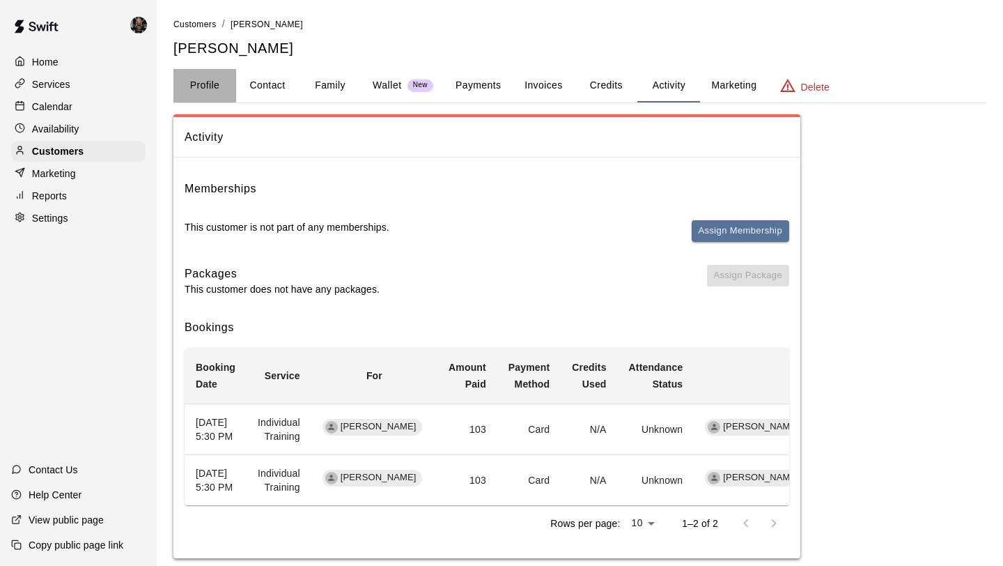
click at [205, 89] on button "Profile" at bounding box center [204, 85] width 63 height 33
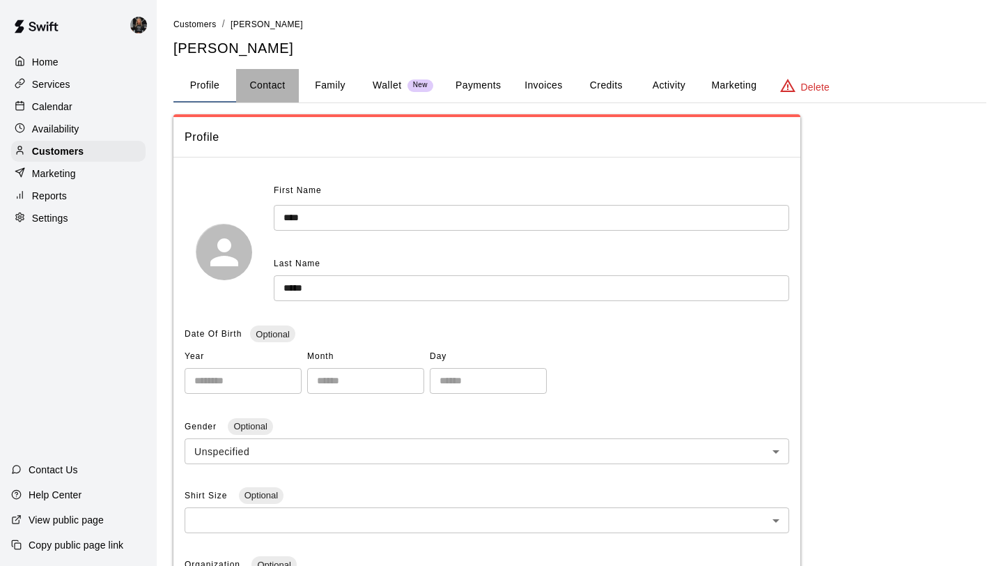
click at [279, 80] on button "Contact" at bounding box center [267, 85] width 63 height 33
select select "**"
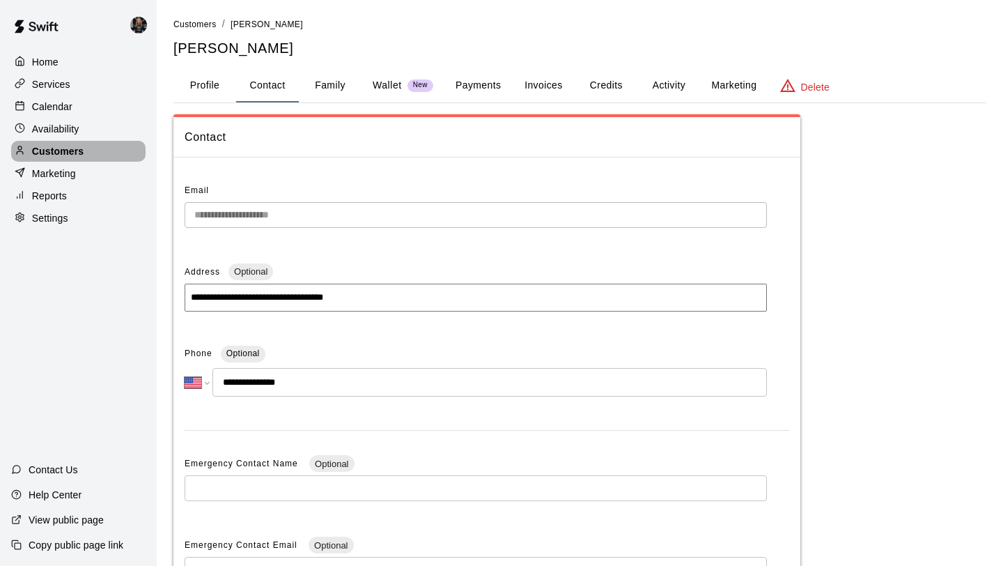
click at [50, 146] on p "Customers" at bounding box center [58, 151] width 52 height 14
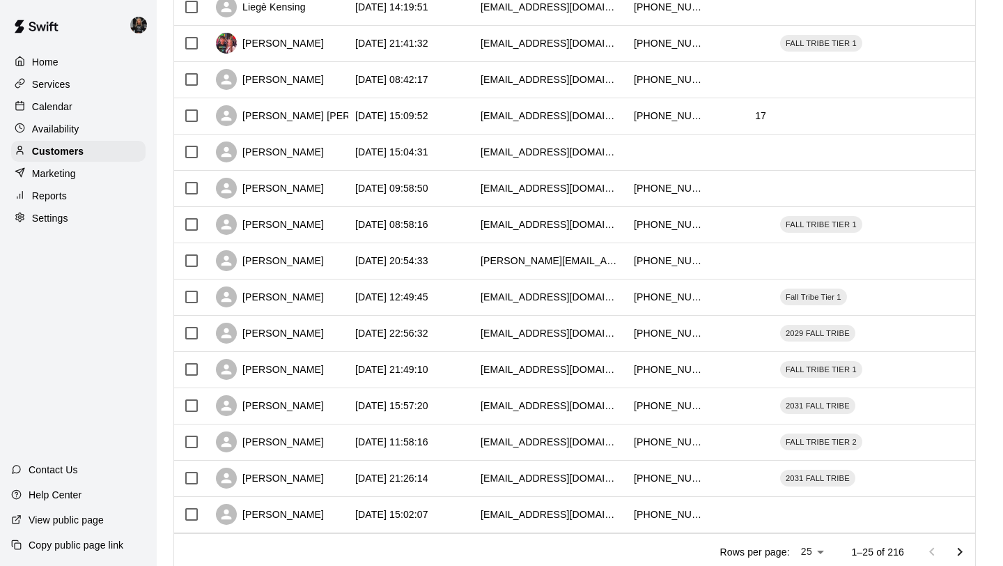
scroll to position [637, 0]
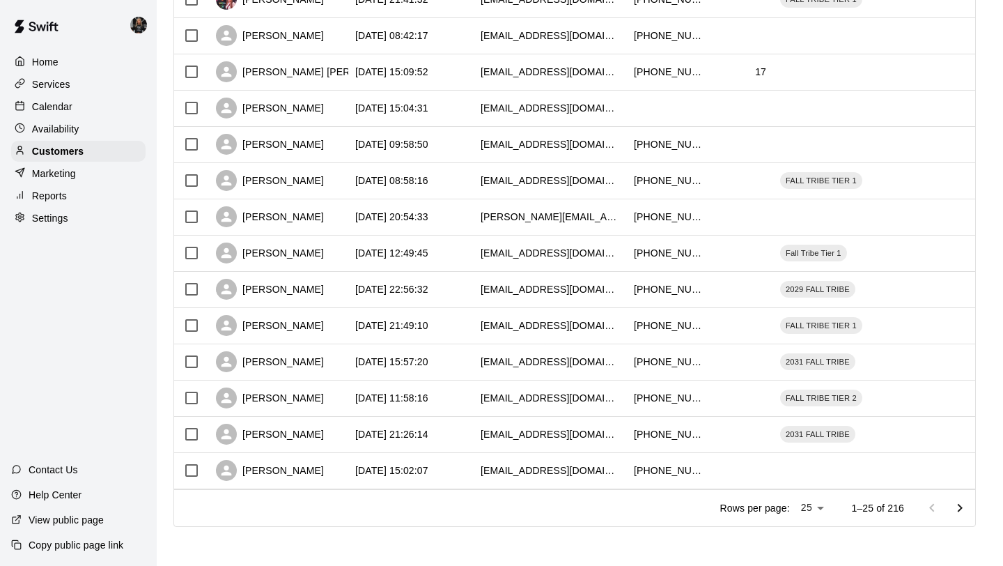
click at [973, 511] on button "Go to next page" at bounding box center [960, 508] width 28 height 28
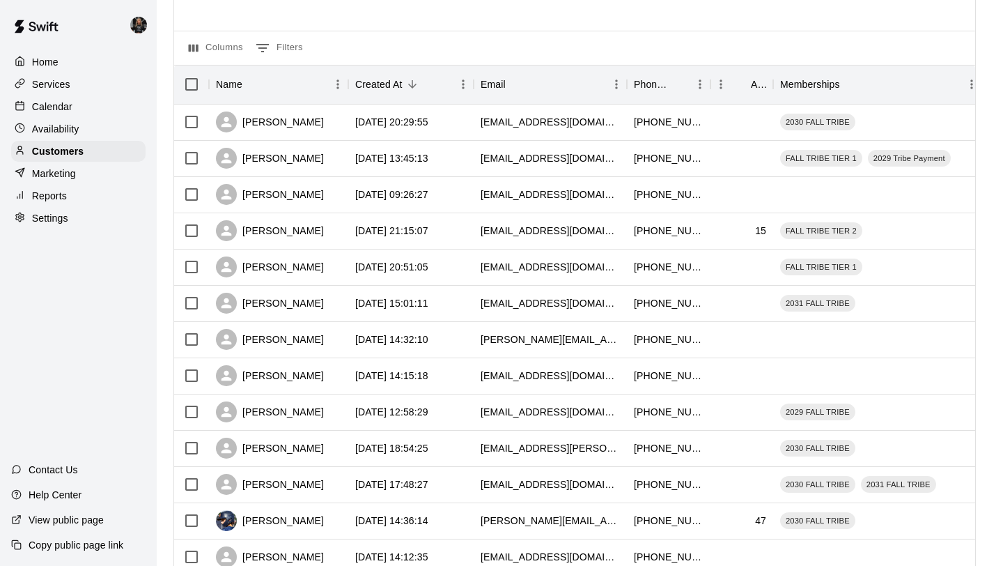
scroll to position [120, 0]
